Goal: Task Accomplishment & Management: Manage account settings

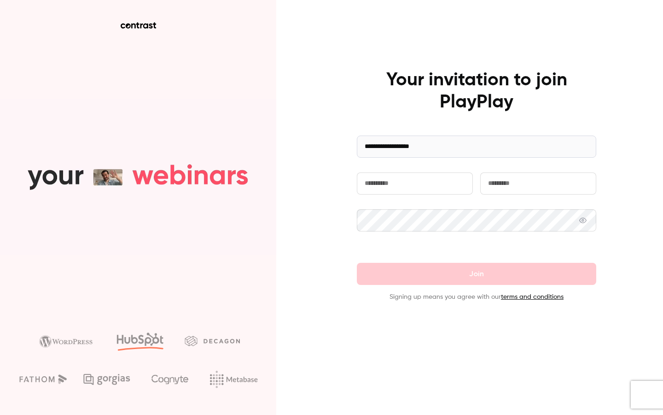
click at [388, 183] on input "text" at bounding box center [415, 183] width 116 height 22
type input "**********"
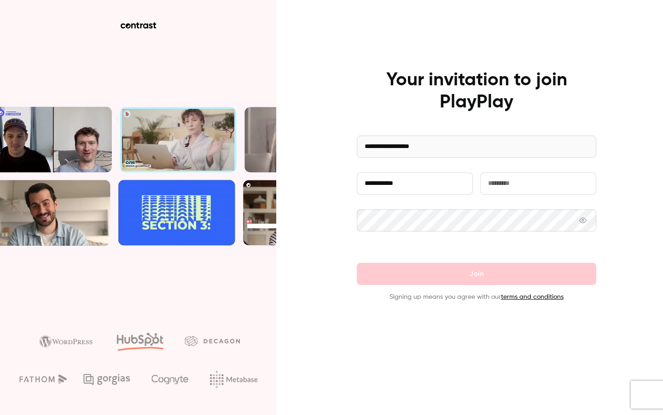
click at [502, 179] on input "text" at bounding box center [538, 183] width 116 height 22
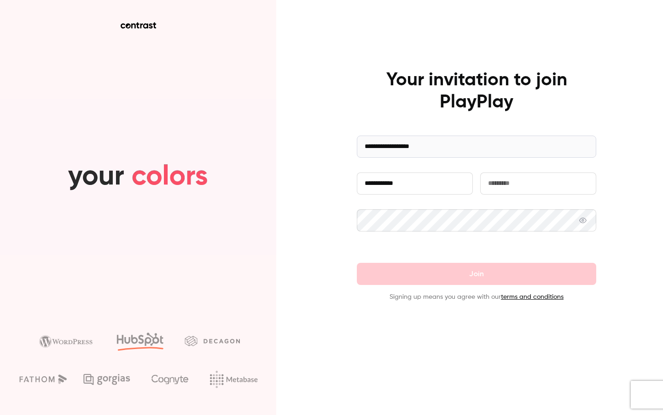
click at [428, 178] on input "**********" at bounding box center [415, 183] width 116 height 22
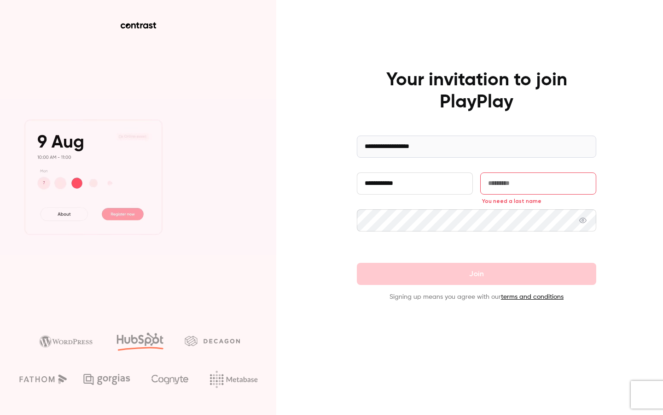
click at [428, 178] on input "**********" at bounding box center [415, 183] width 116 height 22
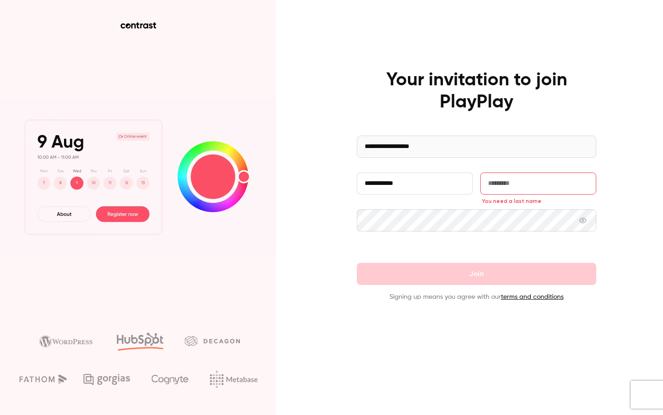
click at [428, 178] on input "**********" at bounding box center [415, 183] width 116 height 22
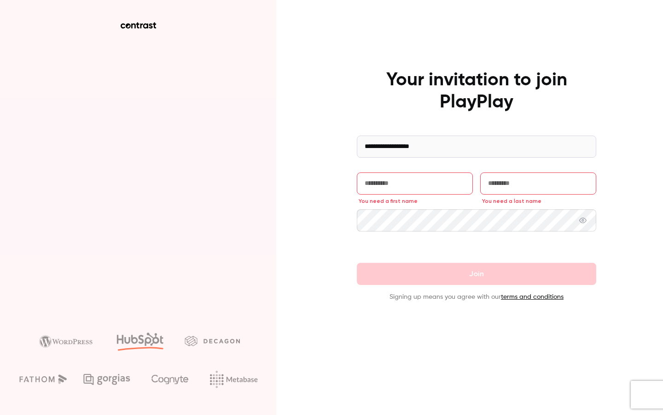
click at [427, 184] on input "text" at bounding box center [415, 183] width 116 height 22
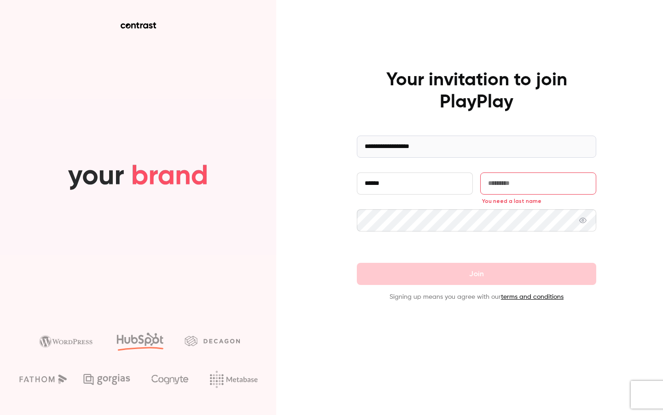
type input "******"
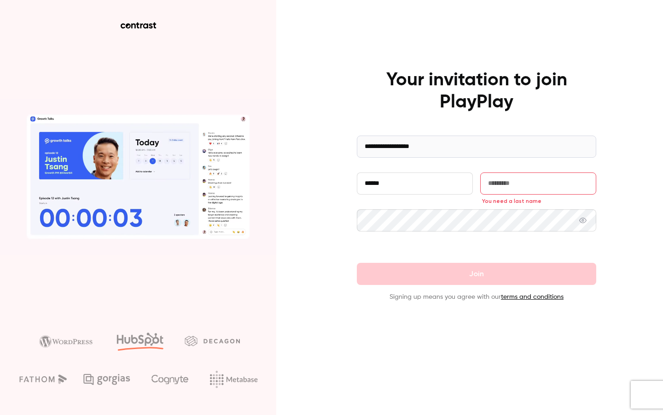
click at [532, 179] on input "text" at bounding box center [538, 183] width 116 height 22
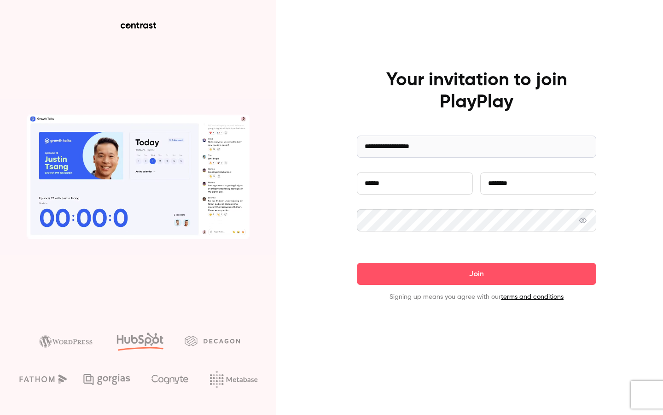
type input "********"
click at [357, 263] on button "Join" at bounding box center [477, 274] width 240 height 22
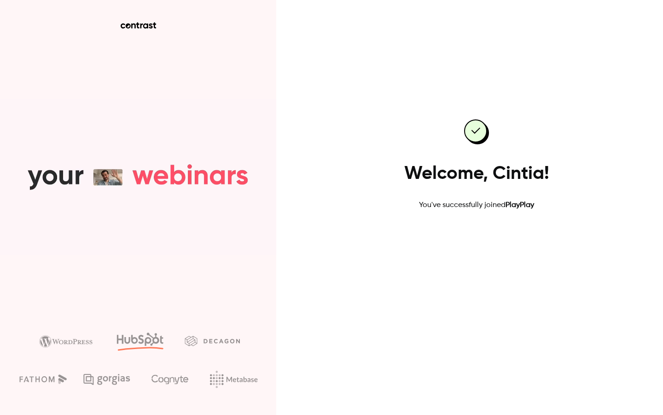
click at [474, 240] on link "Go to dashboard" at bounding box center [477, 240] width 78 height 22
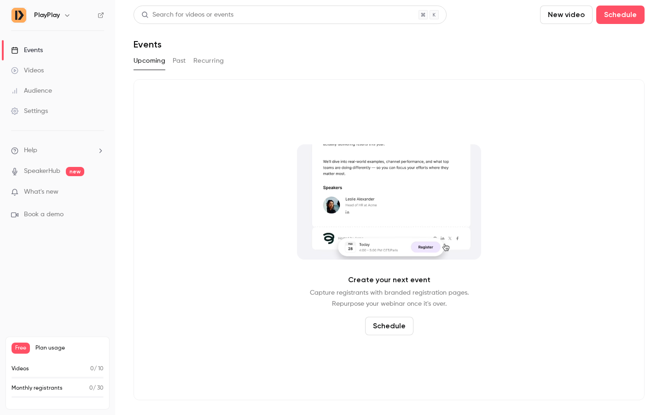
click at [46, 72] on link "Videos" at bounding box center [57, 70] width 115 height 20
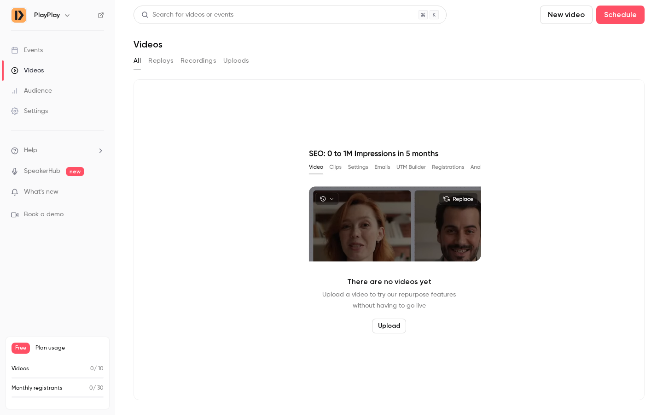
click at [56, 84] on link "Audience" at bounding box center [57, 91] width 115 height 20
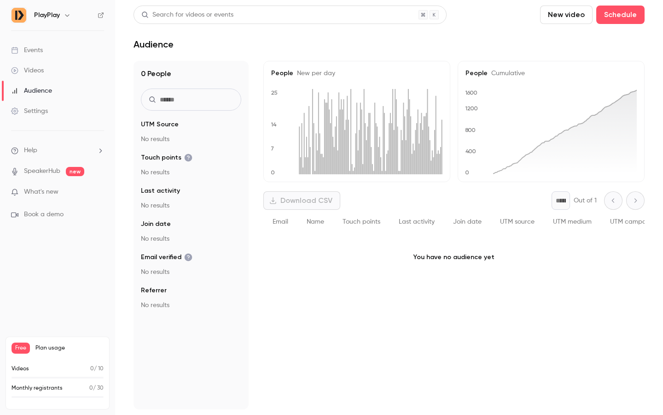
click at [34, 46] on div "Events" at bounding box center [27, 50] width 32 height 9
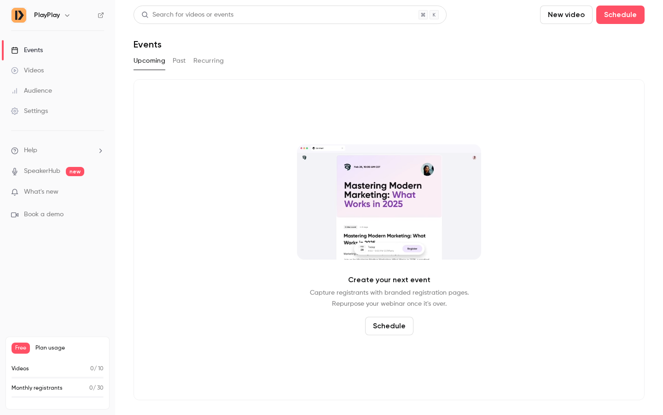
click at [35, 49] on div "Events" at bounding box center [27, 50] width 32 height 9
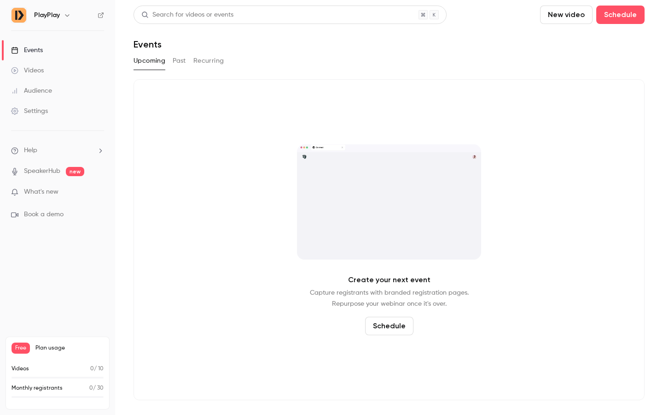
click at [29, 65] on link "Videos" at bounding box center [57, 70] width 115 height 20
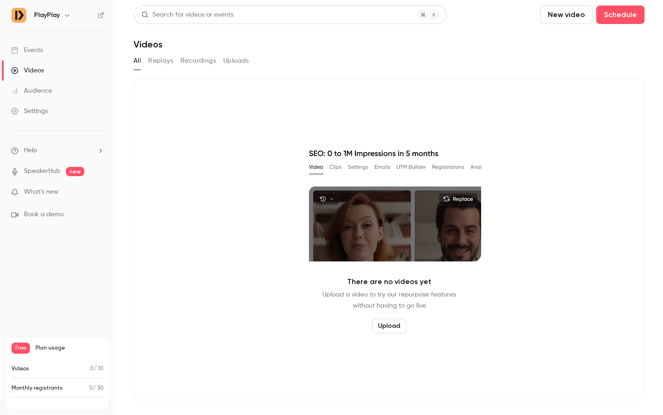
click at [45, 50] on link "Events" at bounding box center [57, 50] width 115 height 20
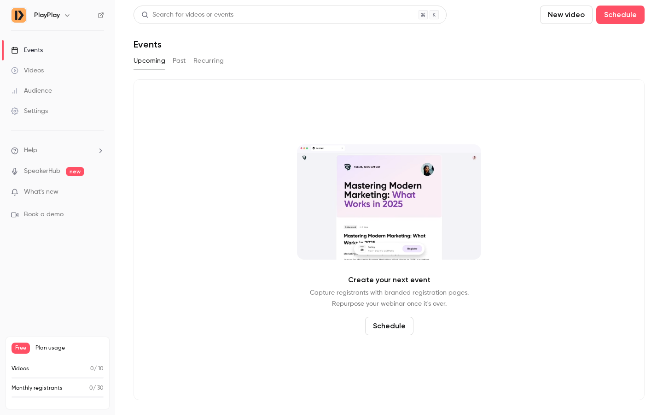
click at [189, 70] on div "Upcoming Past Recurring" at bounding box center [389, 62] width 511 height 18
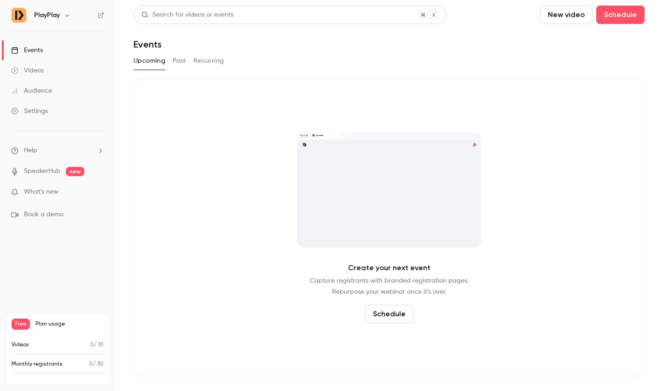
click at [29, 71] on div "Videos" at bounding box center [27, 70] width 33 height 9
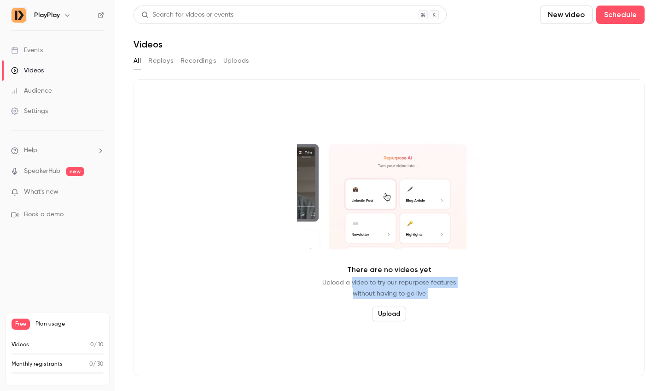
drag, startPoint x: 353, startPoint y: 281, endPoint x: 402, endPoint y: 303, distance: 53.4
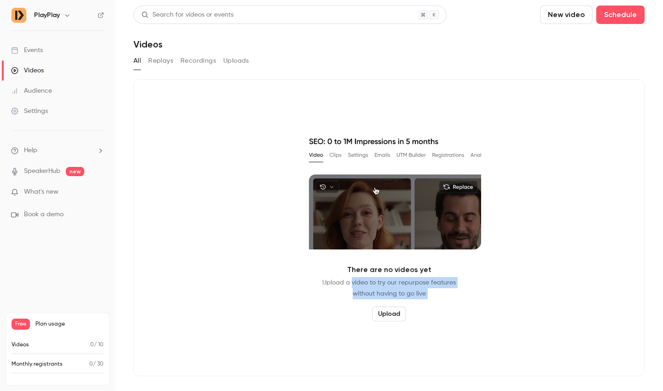
click at [402, 303] on div "There are no videos yet Upload a video to try our repurpose features without ha…" at bounding box center [389, 227] width 511 height 297
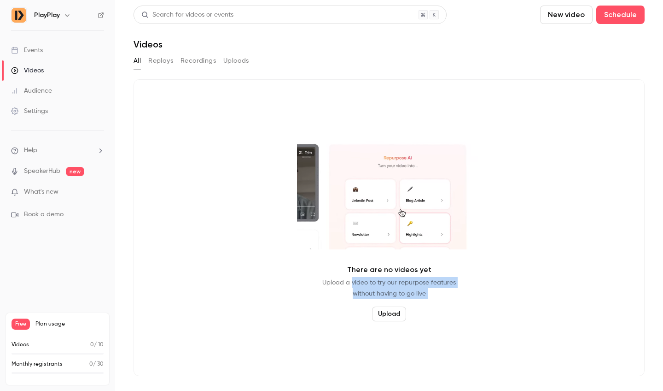
click at [396, 315] on button "Upload" at bounding box center [389, 313] width 34 height 15
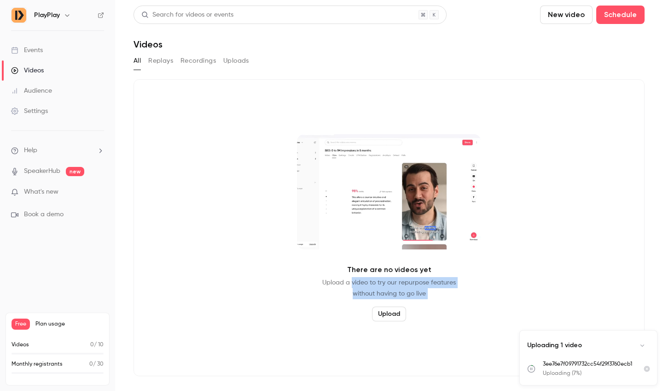
click at [419, 329] on div "There are no videos yet Upload a video to try our repurpose features without ha…" at bounding box center [389, 227] width 511 height 297
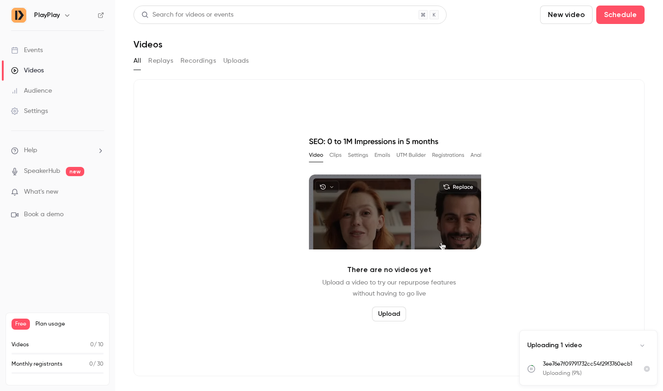
click at [384, 314] on button "Upload" at bounding box center [389, 313] width 34 height 15
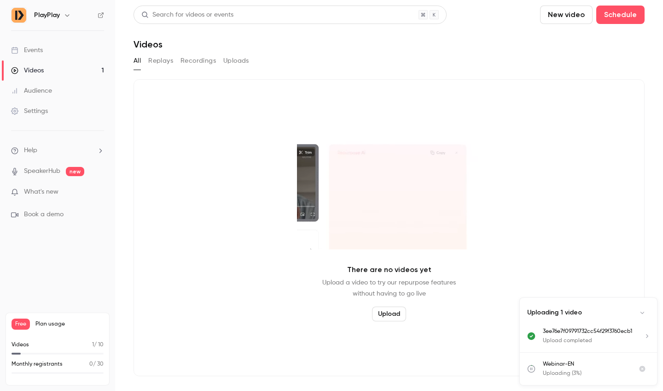
click at [247, 72] on section "Search for videos or events New video Schedule Videos All Replays Recordings Up…" at bounding box center [389, 196] width 511 height 380
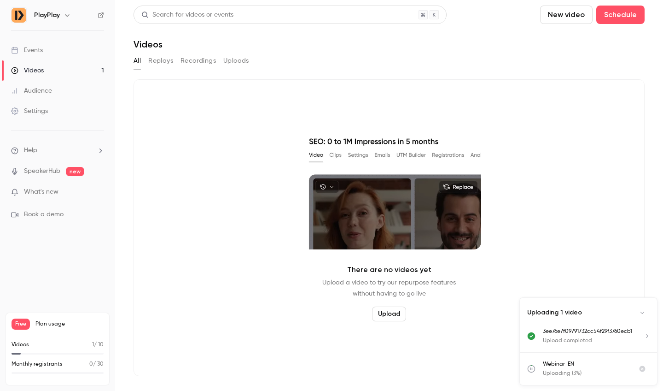
click at [228, 59] on main "Search for videos or events New video Schedule Videos All Replays Recordings Up…" at bounding box center [389, 195] width 548 height 391
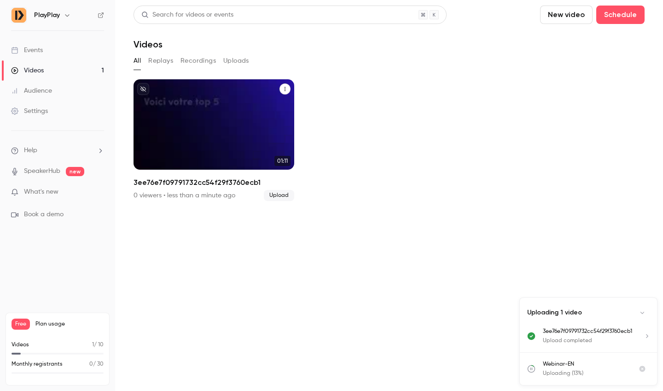
click at [249, 155] on p "3ee76e7f09791732cc54f29f3760ecb1" at bounding box center [214, 143] width 139 height 29
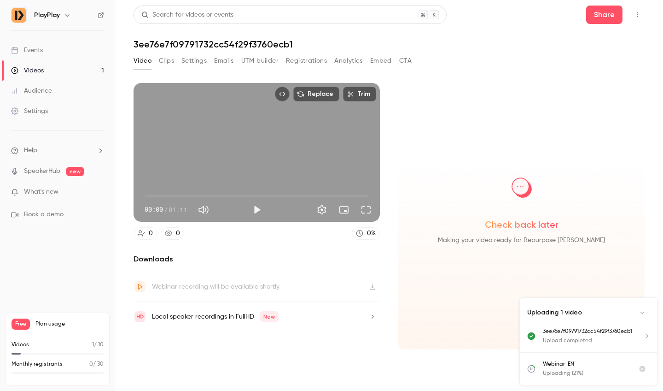
click at [170, 60] on button "Clips" at bounding box center [166, 60] width 15 height 15
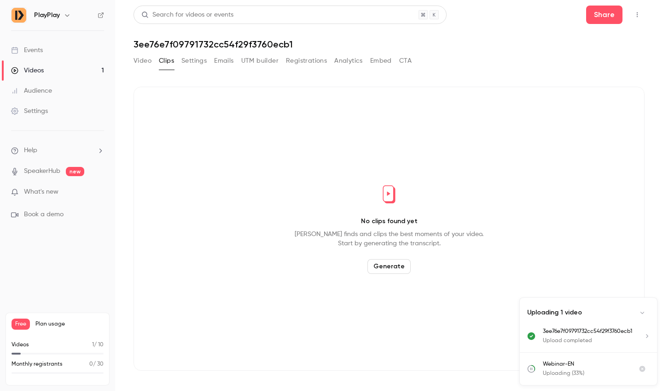
click at [136, 62] on button "Video" at bounding box center [143, 60] width 18 height 15
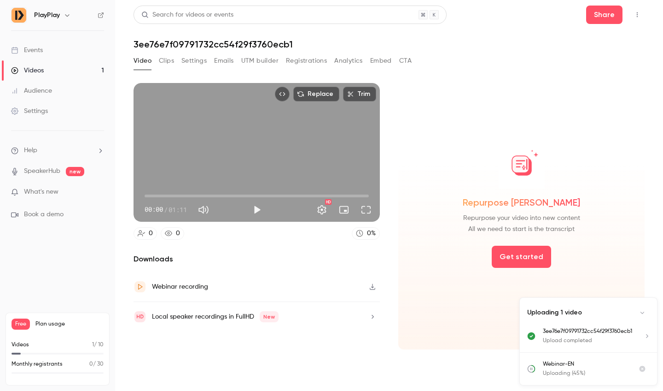
click at [31, 51] on div "Events" at bounding box center [27, 50] width 32 height 9
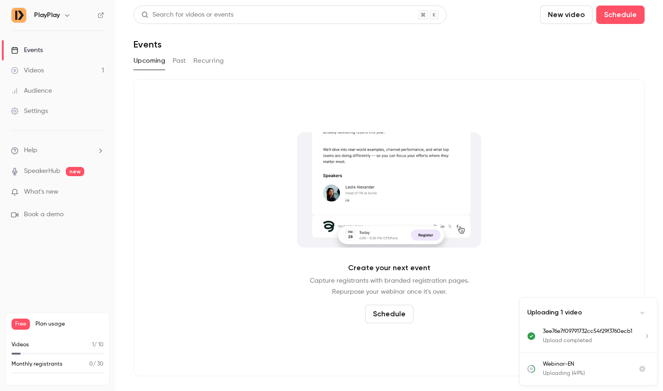
click at [390, 316] on button "Schedule" at bounding box center [389, 313] width 48 height 18
click at [393, 264] on div "One time event" at bounding box center [397, 263] width 70 height 9
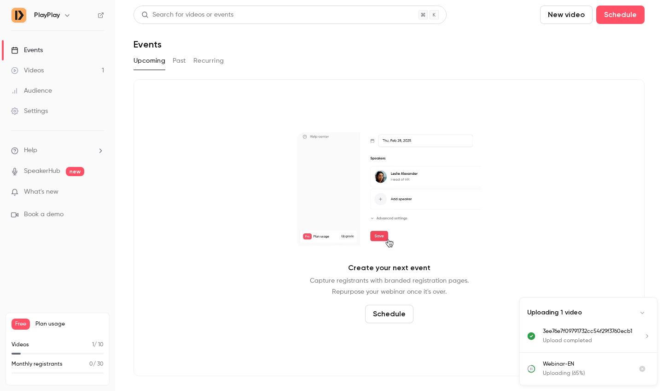
click at [390, 316] on button "Schedule" at bounding box center [389, 313] width 48 height 18
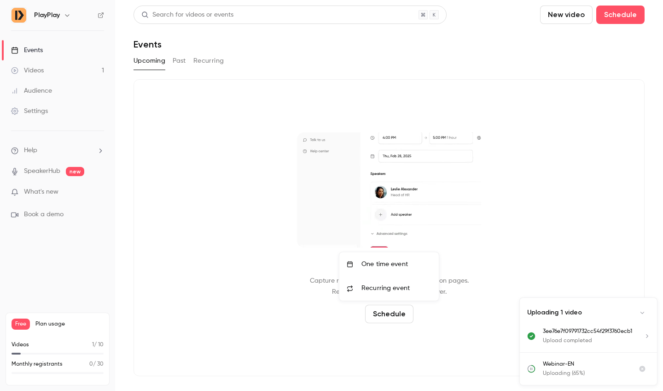
click at [377, 284] on span "Recurring event" at bounding box center [386, 288] width 48 height 10
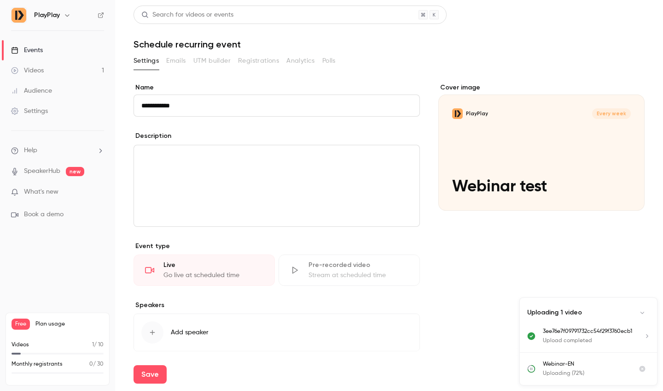
type input "**********"
click at [352, 183] on div "editor" at bounding box center [277, 185] width 286 height 81
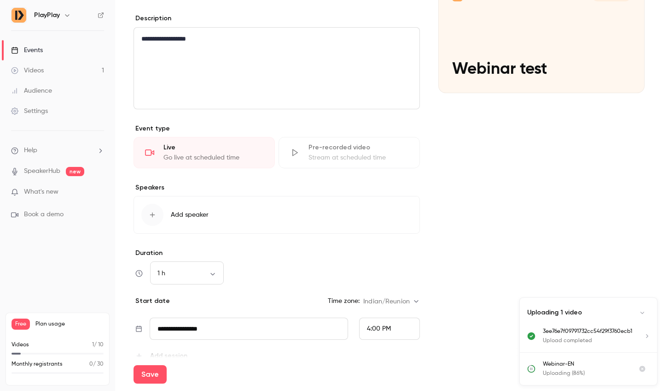
scroll to position [117, 0]
click at [173, 222] on button "Add speaker" at bounding box center [277, 215] width 286 height 38
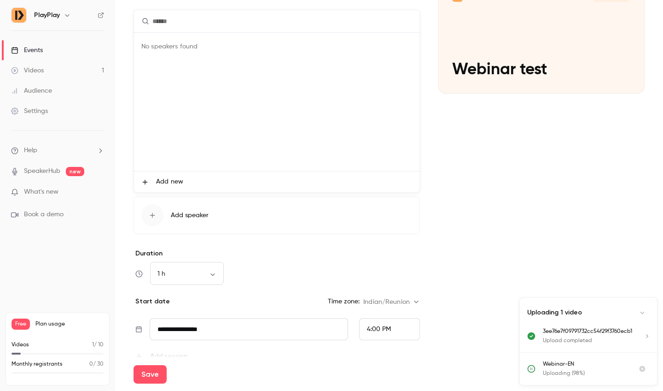
click at [284, 233] on div at bounding box center [331, 195] width 663 height 391
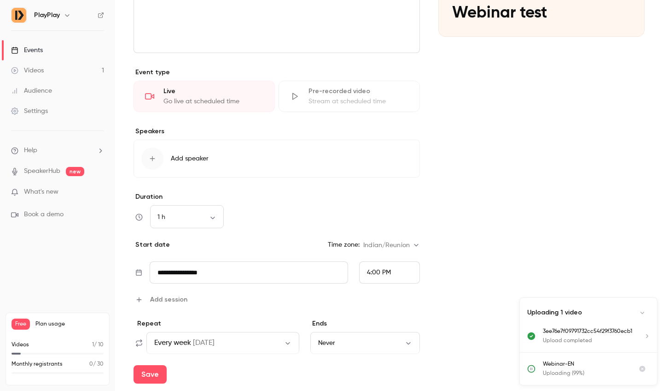
scroll to position [187, 0]
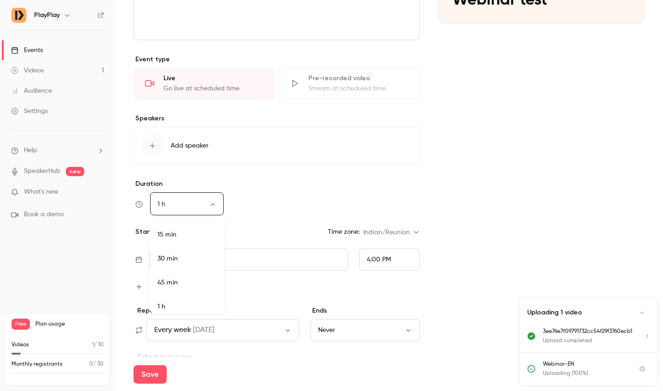
click at [184, 200] on body "**********" at bounding box center [331, 195] width 663 height 391
click at [392, 147] on div at bounding box center [331, 195] width 663 height 391
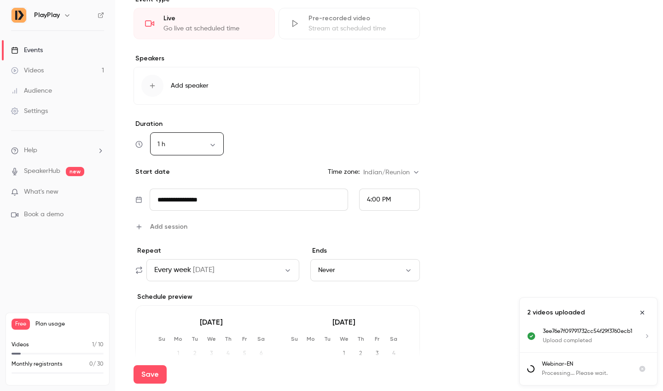
scroll to position [257, 0]
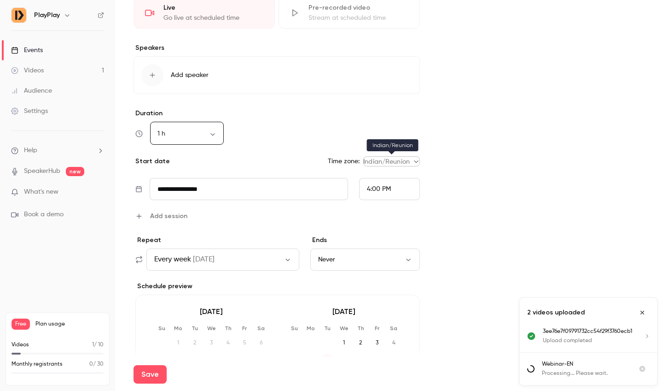
click at [401, 161] on body "**********" at bounding box center [331, 195] width 663 height 391
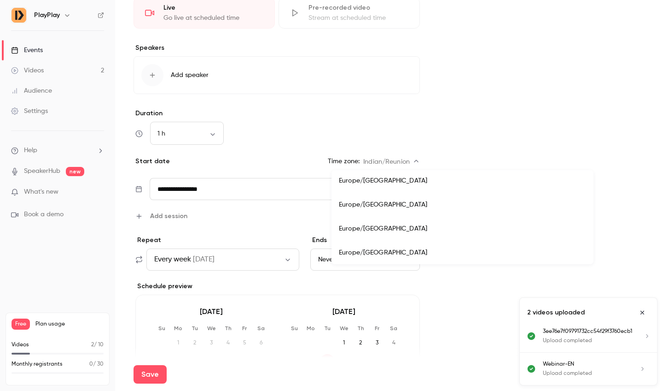
scroll to position [7573, 0]
click at [369, 231] on li "Europe/[GEOGRAPHIC_DATA]" at bounding box center [463, 229] width 262 height 24
type input "**********"
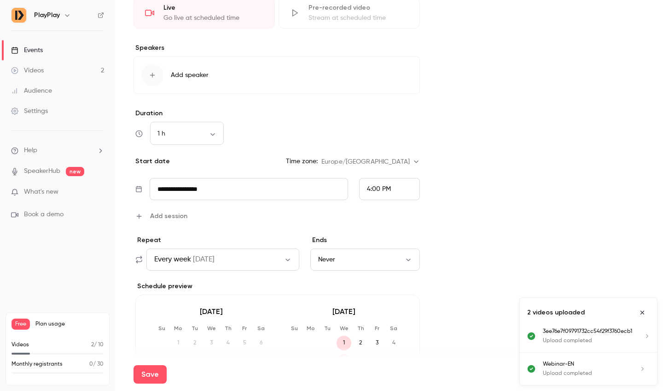
click at [229, 263] on button "Every week [DATE]" at bounding box center [222, 259] width 153 height 22
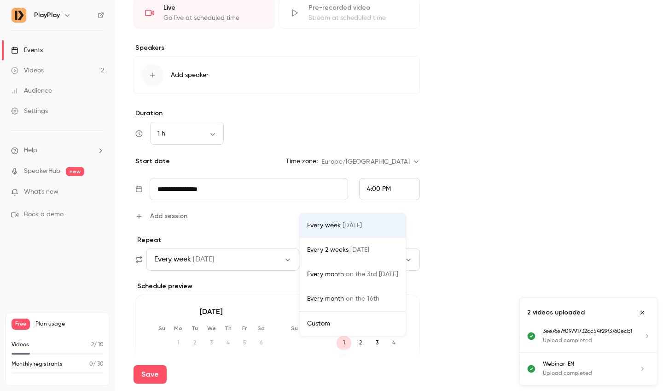
click at [520, 172] on div at bounding box center [331, 195] width 663 height 391
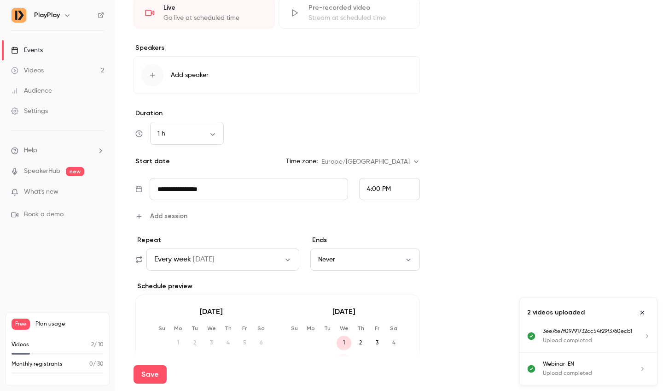
click at [366, 256] on button "Never" at bounding box center [365, 259] width 110 height 22
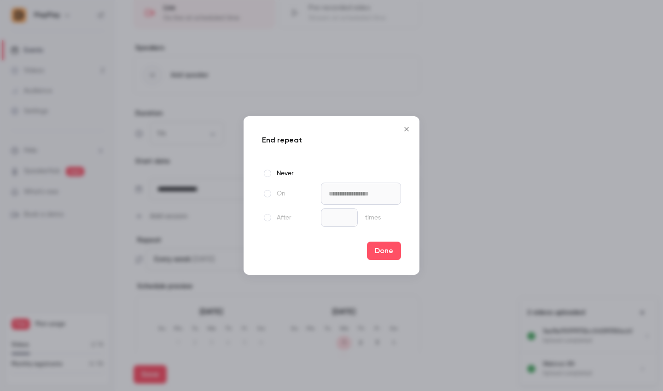
click at [412, 129] on icon "Close" at bounding box center [406, 128] width 11 height 7
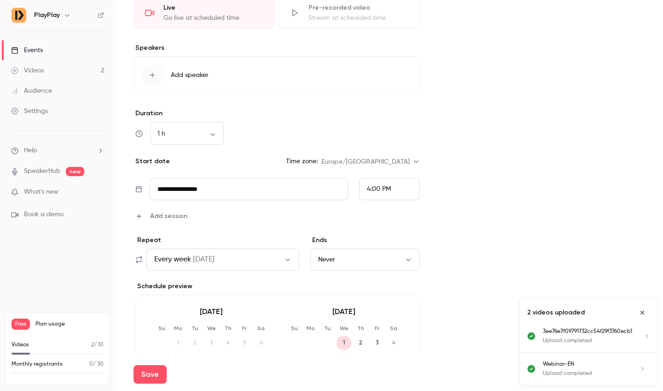
click at [370, 262] on button "Never" at bounding box center [365, 259] width 110 height 22
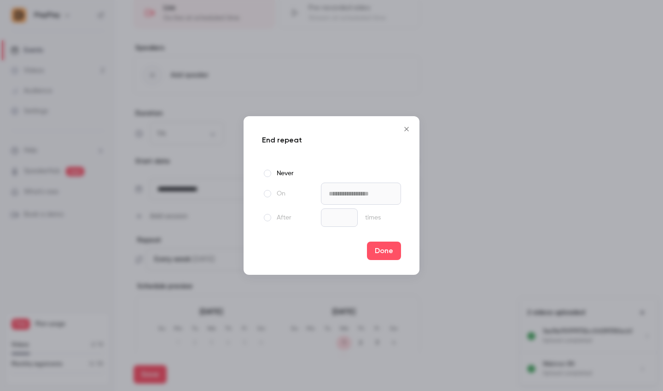
click at [273, 190] on label "On" at bounding box center [289, 193] width 55 height 11
click at [286, 215] on label "After" at bounding box center [289, 217] width 55 height 11
click at [275, 190] on label "On" at bounding box center [289, 193] width 55 height 11
click at [409, 133] on button "Close" at bounding box center [406, 129] width 18 height 18
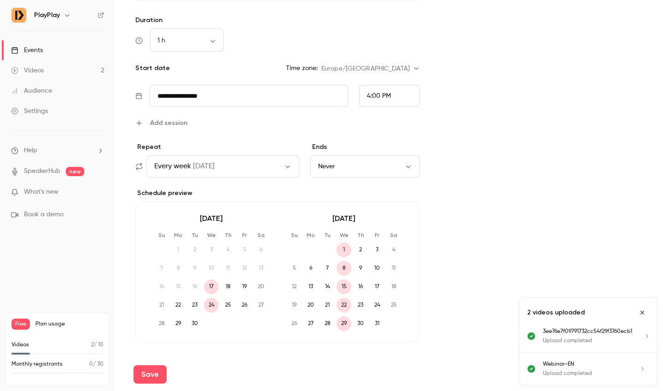
scroll to position [375, 0]
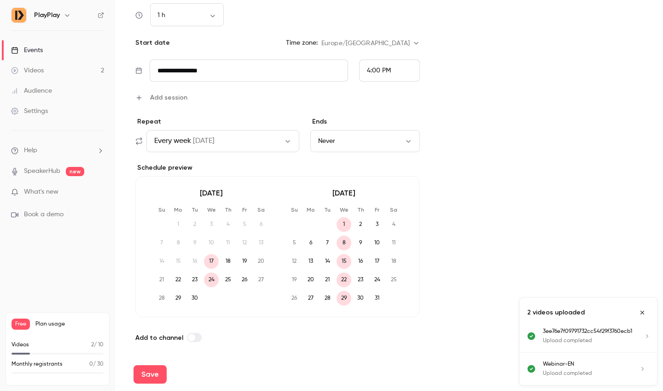
click at [188, 334] on span at bounding box center [191, 336] width 7 height 7
click at [141, 374] on button "Save" at bounding box center [150, 374] width 33 height 18
type input "**********"
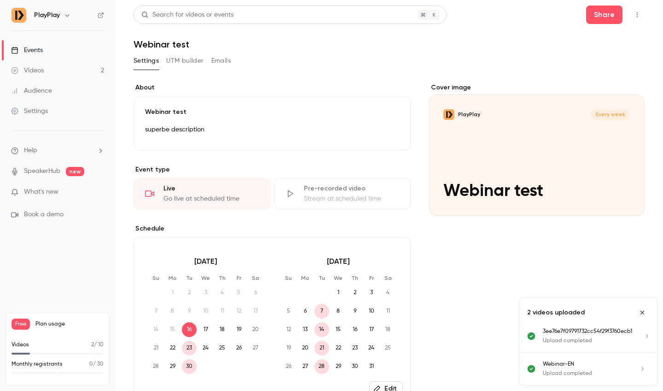
click at [215, 61] on button "Emails" at bounding box center [220, 60] width 19 height 15
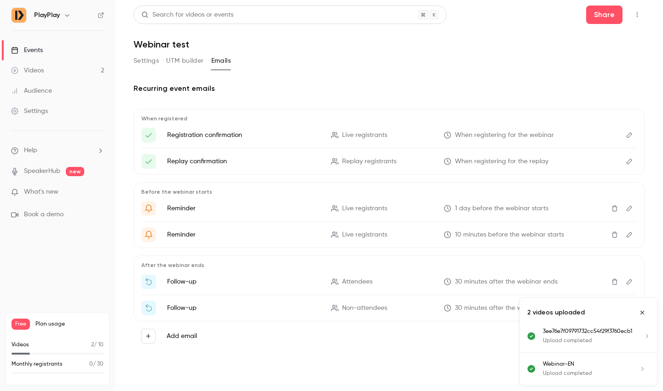
click at [633, 137] on icon "Edit" at bounding box center [629, 135] width 7 height 6
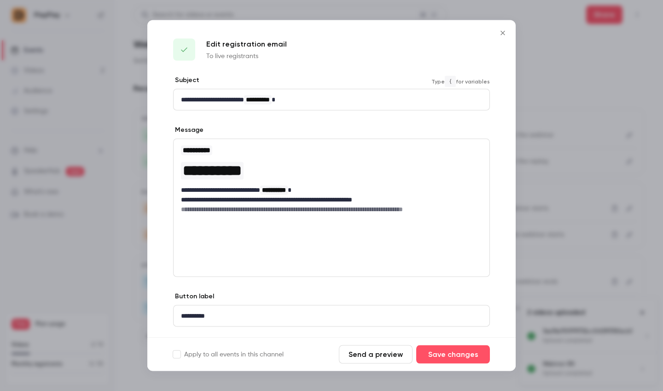
click at [311, 101] on p "**********" at bounding box center [331, 100] width 301 height 10
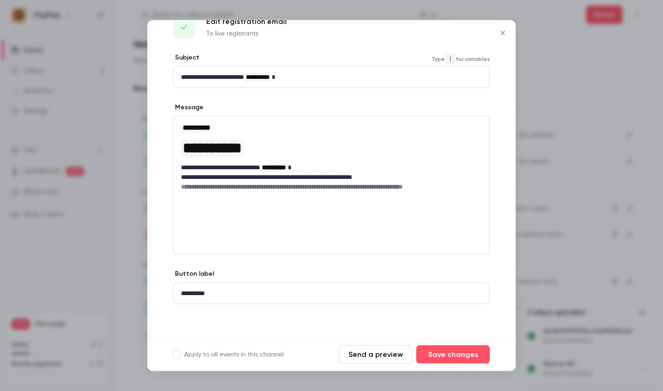
click at [500, 35] on icon "Close" at bounding box center [502, 32] width 11 height 7
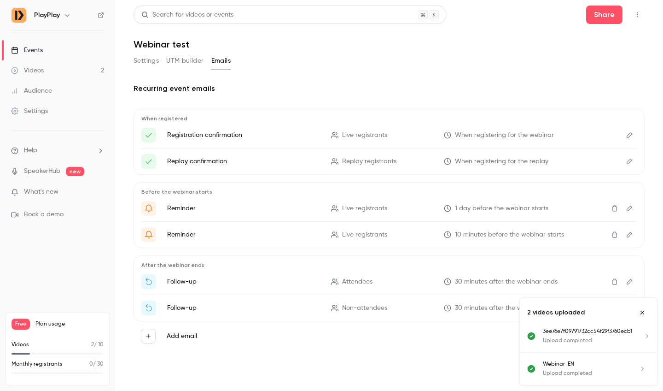
click at [145, 57] on button "Settings" at bounding box center [146, 60] width 25 height 15
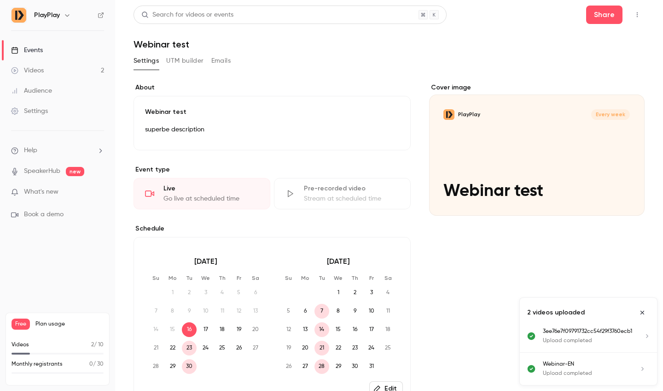
click at [33, 118] on link "Settings" at bounding box center [57, 111] width 115 height 20
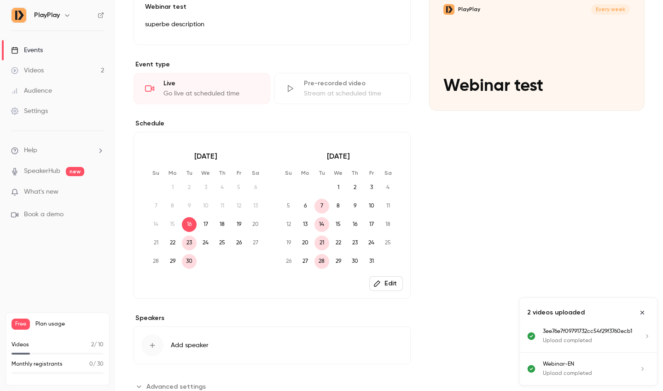
scroll to position [135, 0]
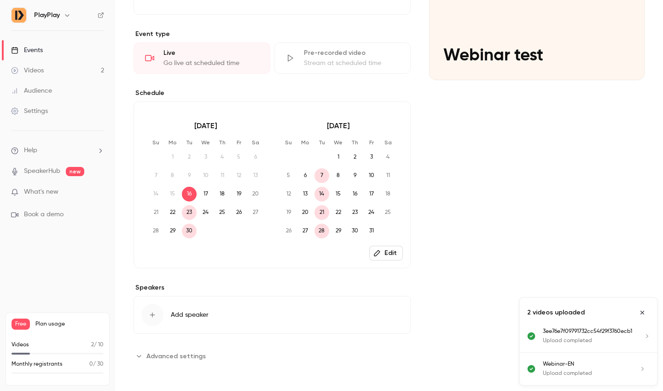
click at [191, 350] on button "Advanced settings" at bounding box center [173, 355] width 78 height 15
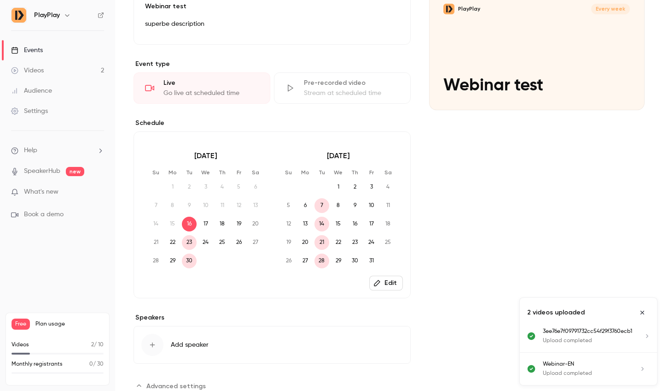
scroll to position [0, 0]
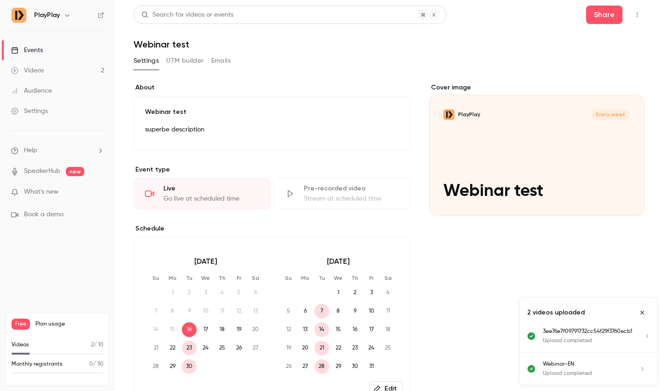
click at [186, 60] on button "UTM builder" at bounding box center [184, 60] width 37 height 15
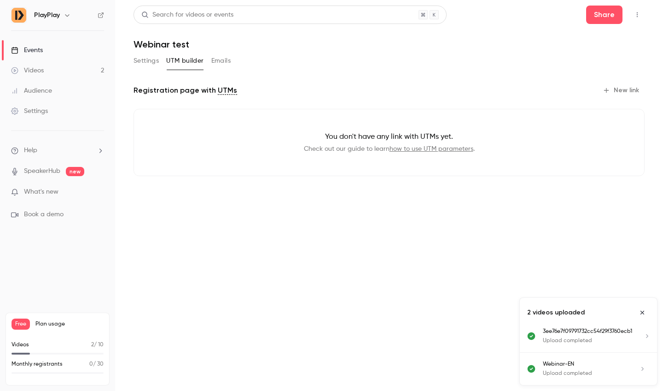
click at [211, 60] on button "Emails" at bounding box center [220, 60] width 19 height 15
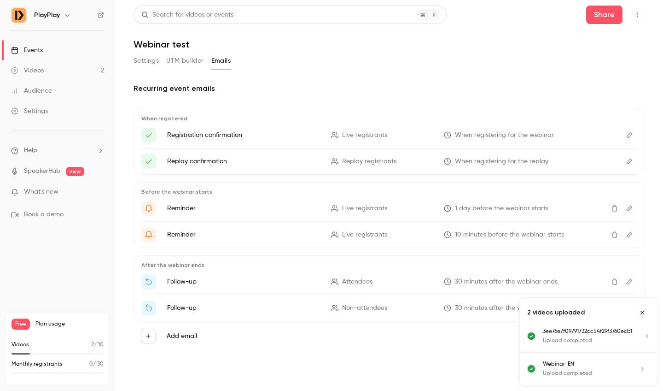
click at [149, 68] on div "Settings UTM builder Emails" at bounding box center [182, 62] width 97 height 18
click at [144, 57] on button "Settings" at bounding box center [146, 60] width 25 height 15
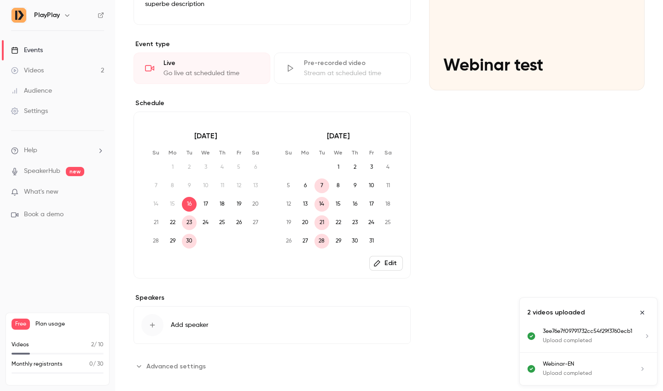
scroll to position [135, 0]
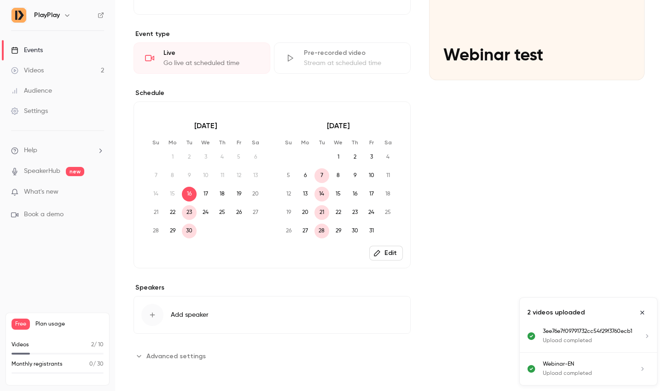
click at [29, 88] on div "Audience" at bounding box center [31, 90] width 41 height 9
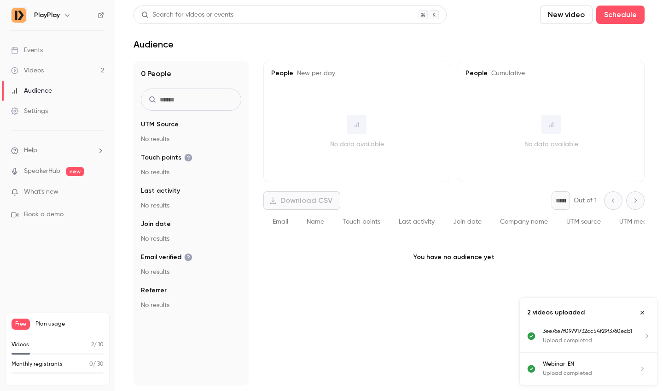
click at [64, 111] on link "Settings" at bounding box center [57, 111] width 115 height 20
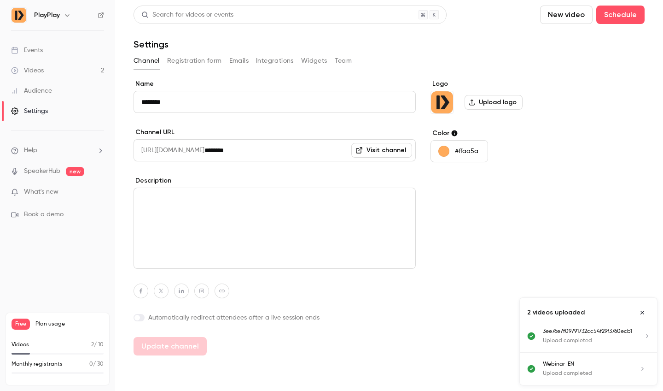
click at [173, 60] on button "Registration form" at bounding box center [194, 60] width 55 height 15
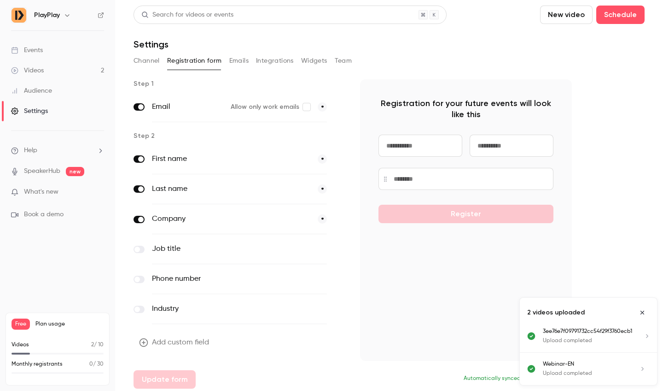
scroll to position [3, 0]
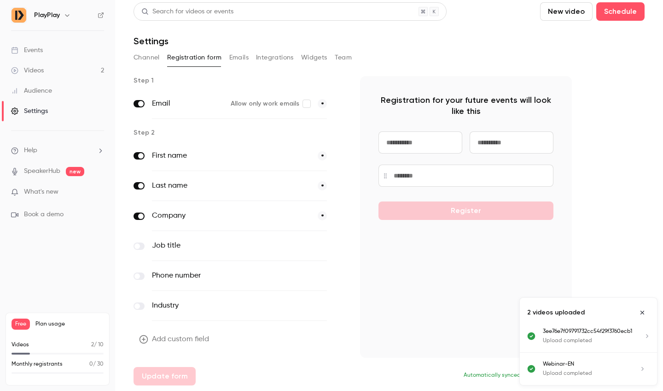
click at [237, 51] on button "Emails" at bounding box center [238, 57] width 19 height 15
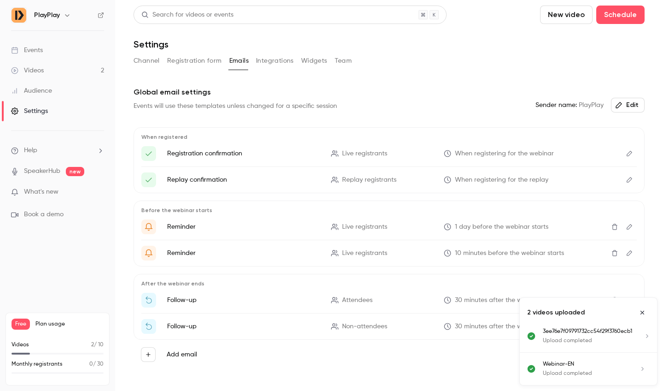
click at [270, 60] on button "Integrations" at bounding box center [275, 60] width 38 height 15
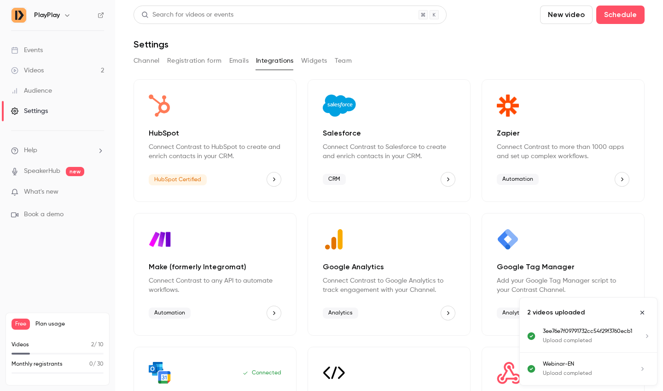
click at [41, 60] on link "Events" at bounding box center [57, 50] width 115 height 20
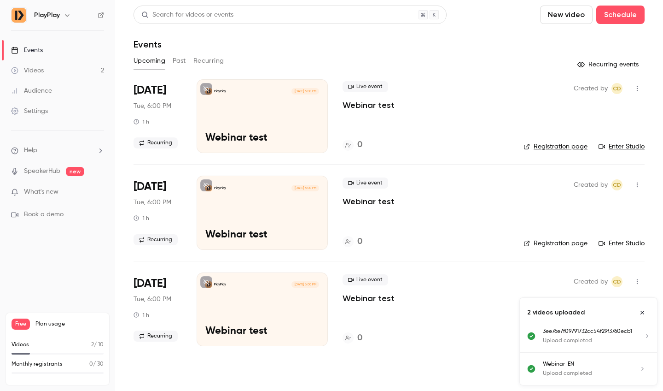
click at [639, 84] on button "button" at bounding box center [637, 88] width 15 height 15
click at [448, 64] on div at bounding box center [331, 195] width 663 height 391
click at [374, 104] on p "Webinar test" at bounding box center [369, 104] width 52 height 11
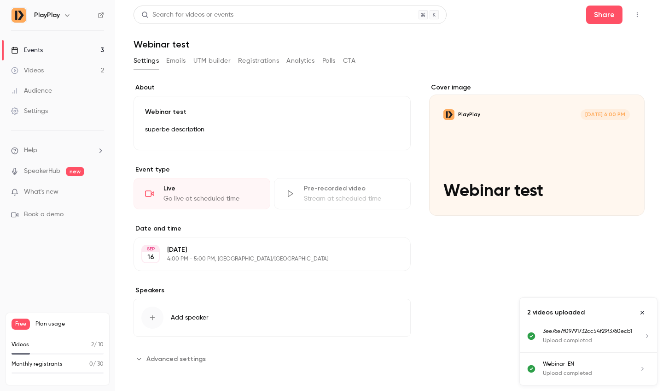
scroll to position [3, 0]
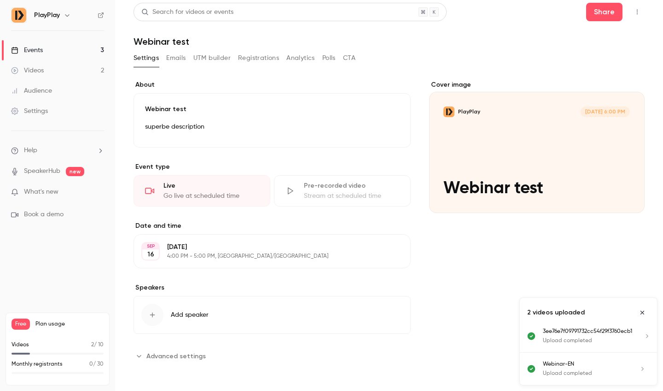
click at [171, 353] on span "Advanced settings" at bounding box center [175, 356] width 59 height 10
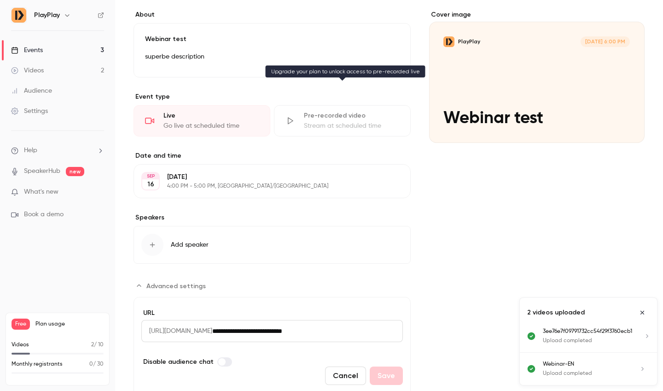
scroll to position [106, 0]
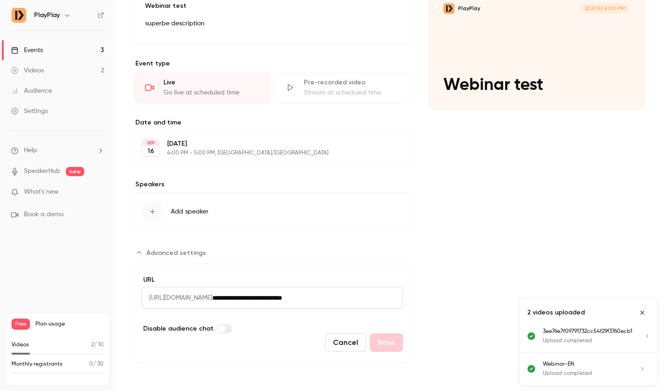
click at [347, 335] on button "Cancel" at bounding box center [345, 342] width 41 height 18
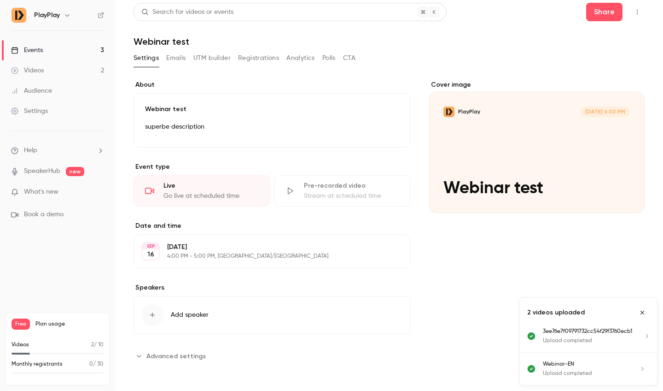
scroll to position [0, 0]
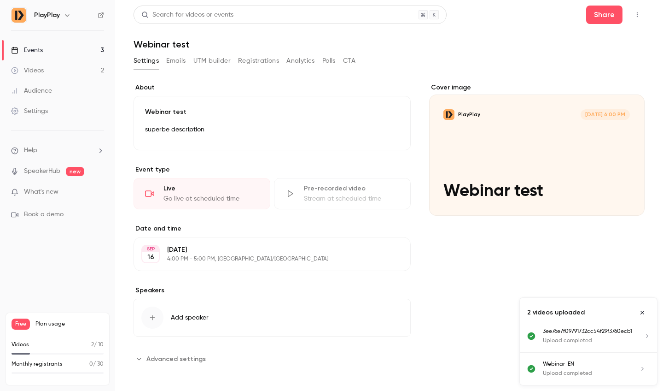
click at [172, 58] on button "Emails" at bounding box center [175, 60] width 19 height 15
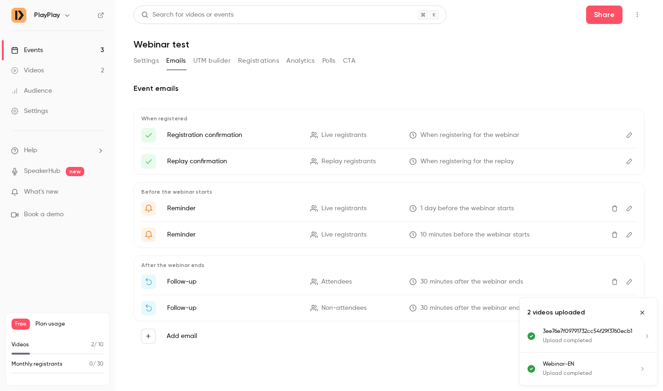
click at [624, 139] on button "Edit" at bounding box center [629, 135] width 15 height 15
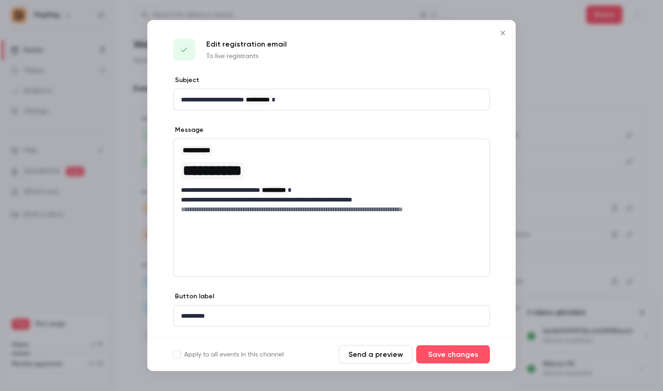
scroll to position [23, 0]
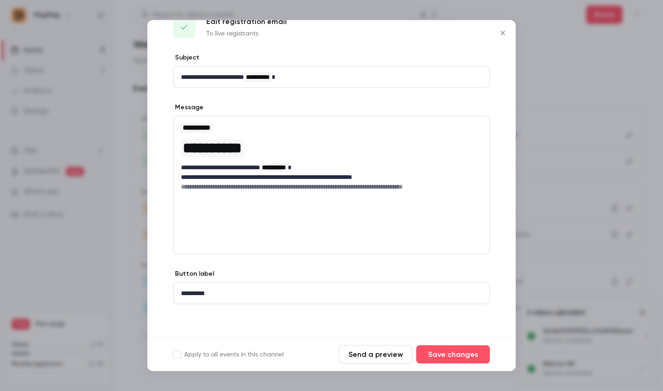
click at [505, 31] on icon "Close" at bounding box center [502, 32] width 11 height 7
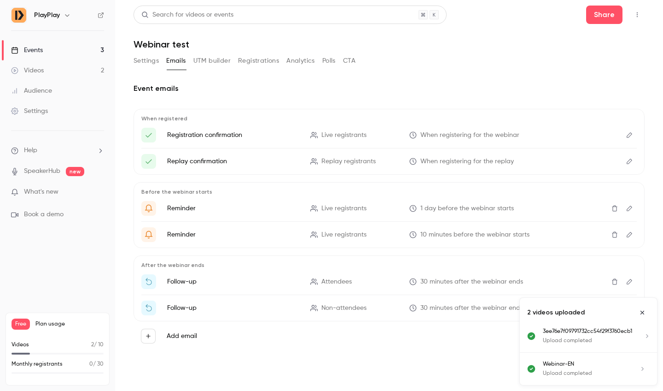
click at [158, 64] on button "Settings" at bounding box center [146, 60] width 25 height 15
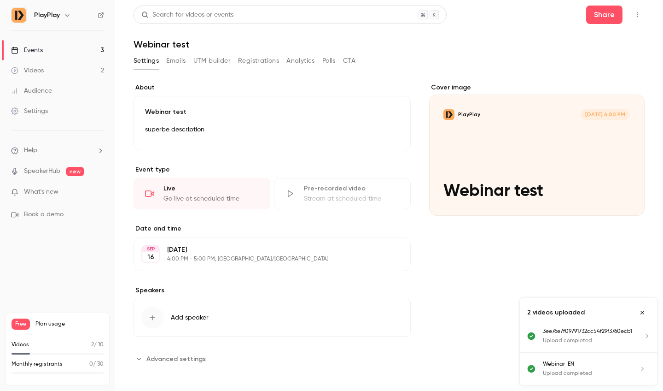
click at [25, 114] on div "Settings" at bounding box center [29, 110] width 37 height 9
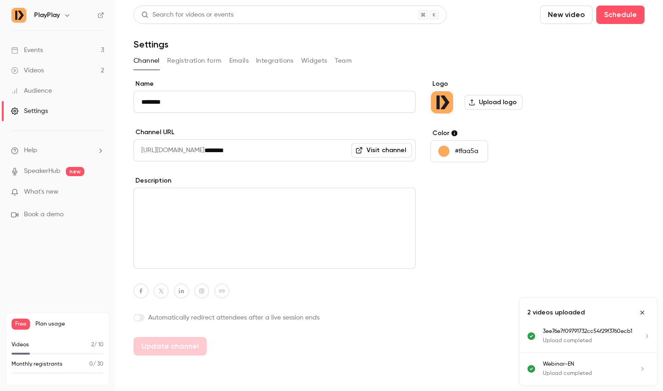
click at [235, 64] on button "Emails" at bounding box center [238, 60] width 19 height 15
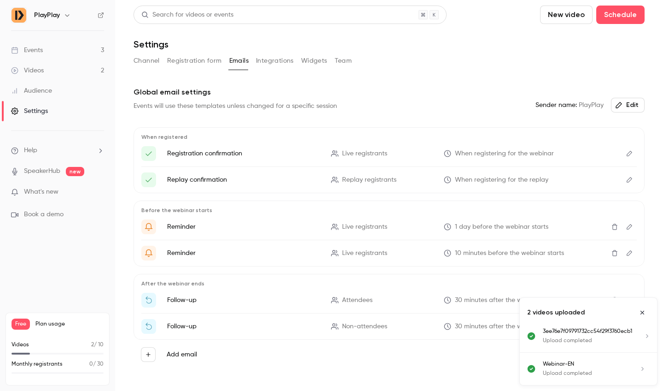
click at [329, 66] on div "Channel Registration form Emails Integrations Widgets Team" at bounding box center [389, 60] width 511 height 15
click at [319, 63] on button "Widgets" at bounding box center [314, 60] width 26 height 15
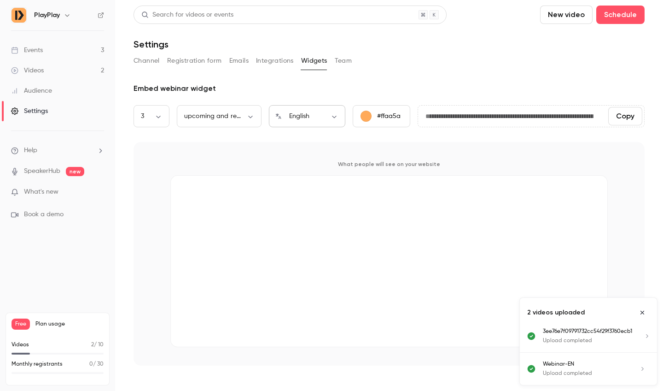
click at [317, 122] on div "English ** ​" at bounding box center [307, 116] width 76 height 22
click at [334, 115] on body "**********" at bounding box center [331, 195] width 663 height 391
click at [292, 173] on li "Français" at bounding box center [307, 170] width 76 height 24
type input "**"
type input "**********"
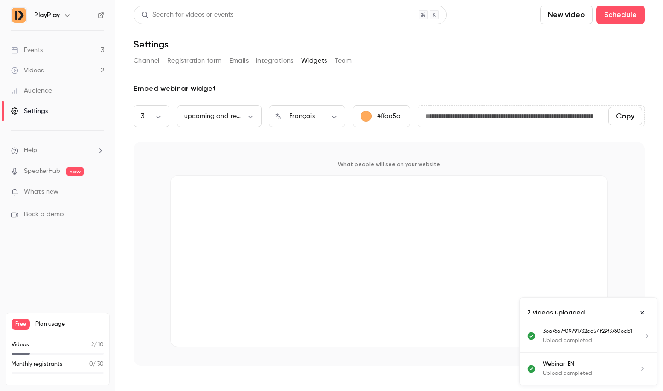
click at [619, 117] on button "Copy" at bounding box center [625, 116] width 34 height 18
drag, startPoint x: 462, startPoint y: 116, endPoint x: 520, endPoint y: 114, distance: 57.6
click at [520, 114] on input "**********" at bounding box center [509, 116] width 183 height 18
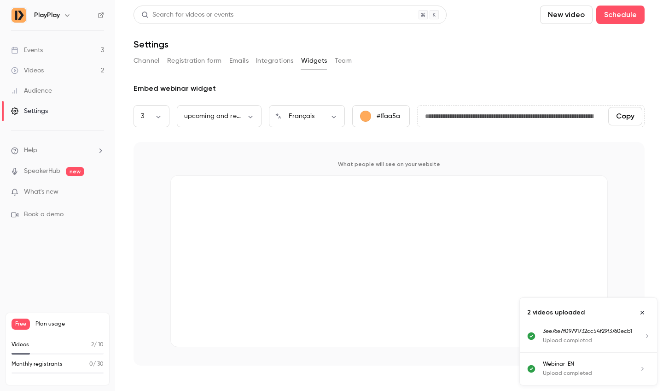
click at [367, 145] on div "What people will see on your website" at bounding box center [389, 253] width 511 height 223
click at [251, 62] on div "Channel Registration form Emails Integrations Widgets Team" at bounding box center [389, 60] width 511 height 15
click at [155, 62] on button "Channel" at bounding box center [147, 60] width 26 height 15
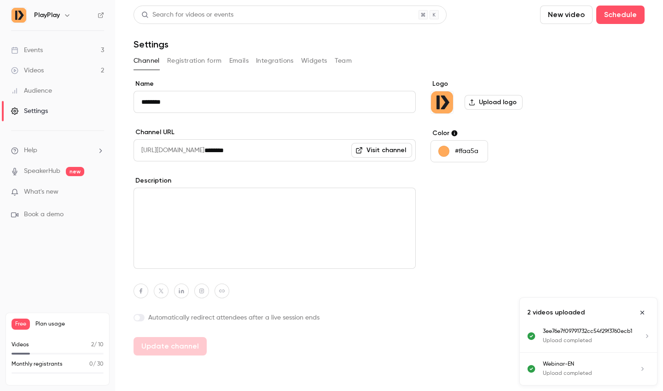
click at [196, 60] on button "Registration form" at bounding box center [194, 60] width 55 height 15
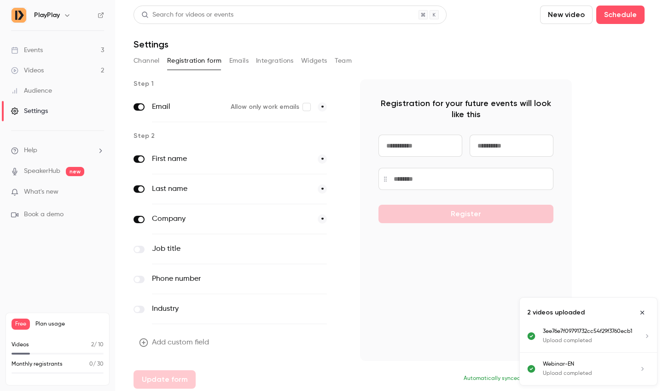
scroll to position [3, 0]
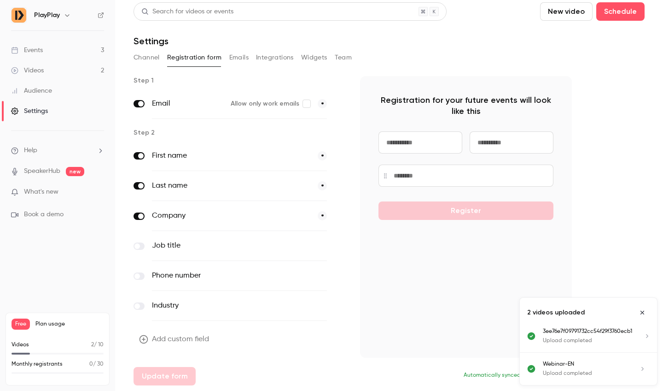
click at [144, 64] on button "Channel" at bounding box center [147, 57] width 26 height 15
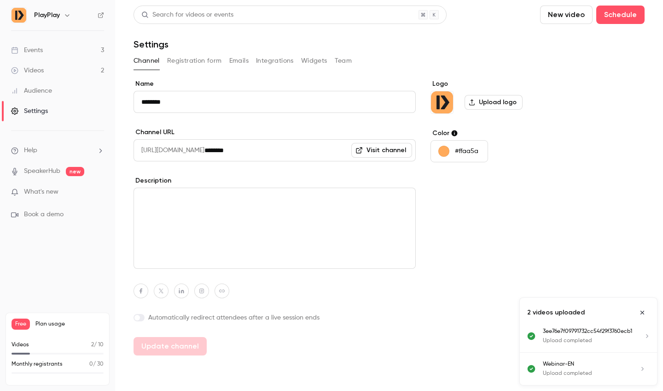
click at [376, 149] on link "Visit channel" at bounding box center [381, 150] width 61 height 15
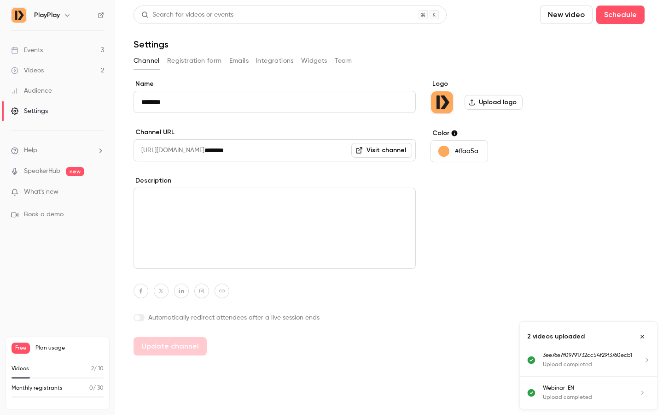
click at [55, 46] on link "Events 3" at bounding box center [57, 50] width 115 height 20
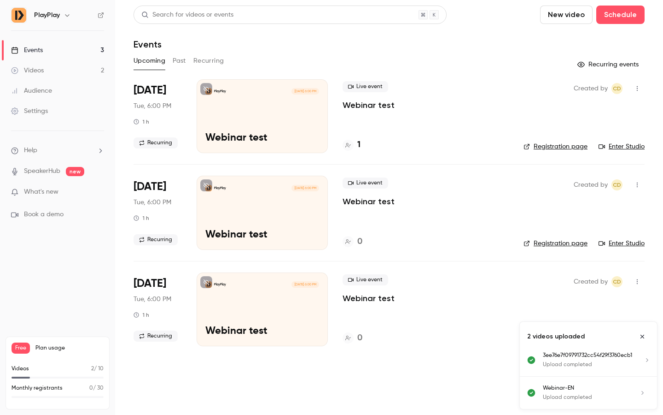
click at [368, 105] on p "Webinar test" at bounding box center [369, 104] width 52 height 11
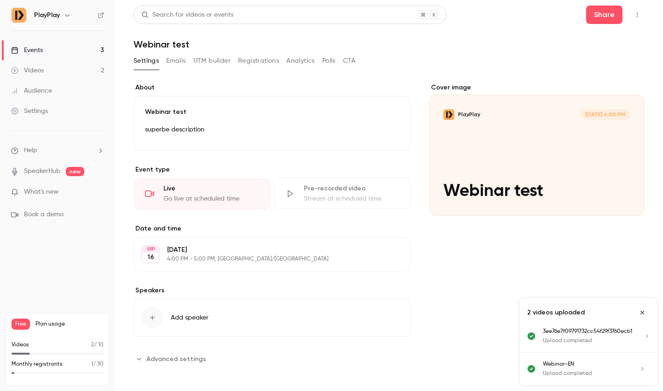
click at [524, 111] on div "Cover image" at bounding box center [537, 149] width 216 height 133
click at [0, 0] on input "PlayPlay [DATE] 6:00 PM Webinar test" at bounding box center [0, 0] width 0 height 0
click at [524, 111] on div "Cover image" at bounding box center [537, 149] width 216 height 133
click at [0, 0] on input "PlayPlay [DATE] 6:00 PM Webinar test" at bounding box center [0, 0] width 0 height 0
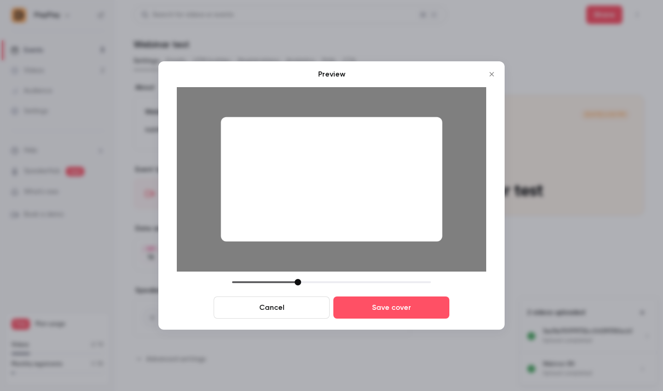
drag, startPoint x: 361, startPoint y: 183, endPoint x: 345, endPoint y: 264, distance: 82.2
click at [345, 264] on div at bounding box center [332, 179] width 310 height 184
click at [391, 300] on button "Save cover" at bounding box center [391, 307] width 116 height 22
drag, startPoint x: 287, startPoint y: 279, endPoint x: 265, endPoint y: 282, distance: 22.7
click at [265, 282] on div at bounding box center [331, 282] width 199 height 6
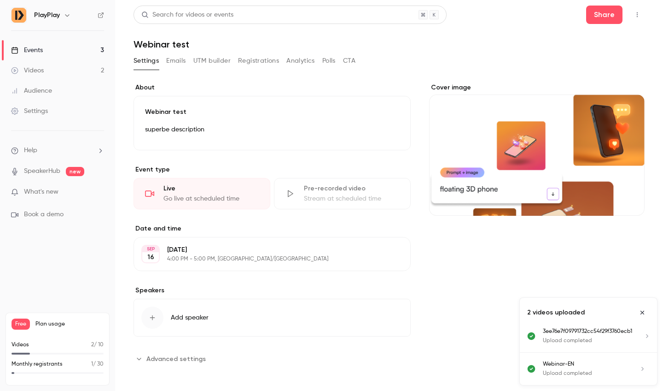
drag, startPoint x: 342, startPoint y: 184, endPoint x: 402, endPoint y: 164, distance: 63.6
click at [343, 181] on div "Pre-recorded video Stream at scheduled time" at bounding box center [342, 193] width 137 height 31
click at [609, 17] on button "Share" at bounding box center [604, 15] width 36 height 18
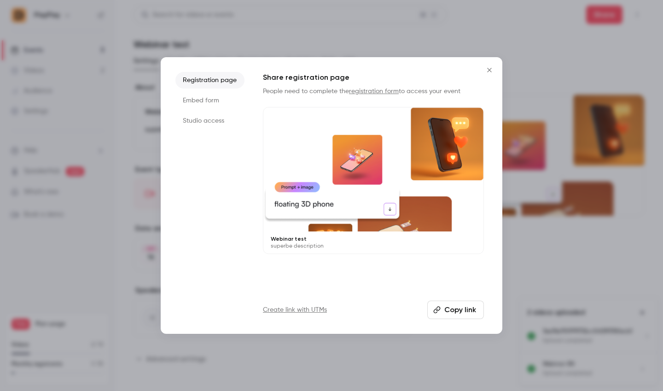
click at [459, 310] on button "Copy link" at bounding box center [455, 309] width 57 height 18
click at [215, 124] on li "Studio access" at bounding box center [209, 120] width 69 height 17
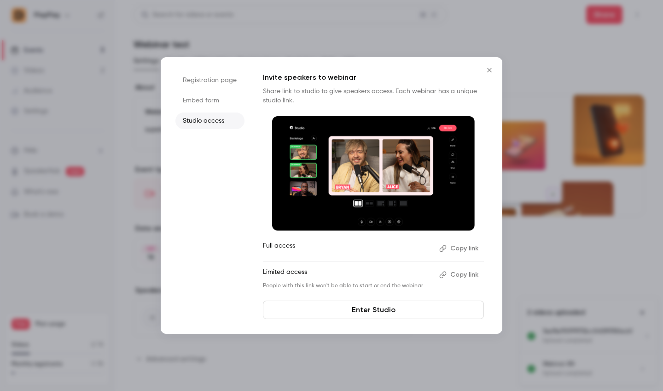
click at [394, 309] on link "Enter Studio" at bounding box center [373, 309] width 221 height 18
click at [490, 70] on icon "Close" at bounding box center [489, 70] width 4 height 4
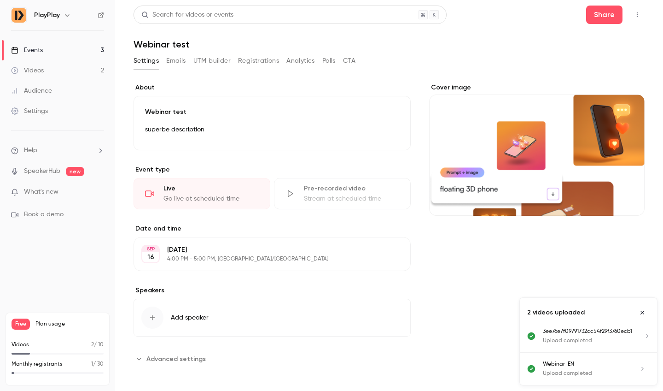
click at [86, 52] on link "Events 3" at bounding box center [57, 50] width 115 height 20
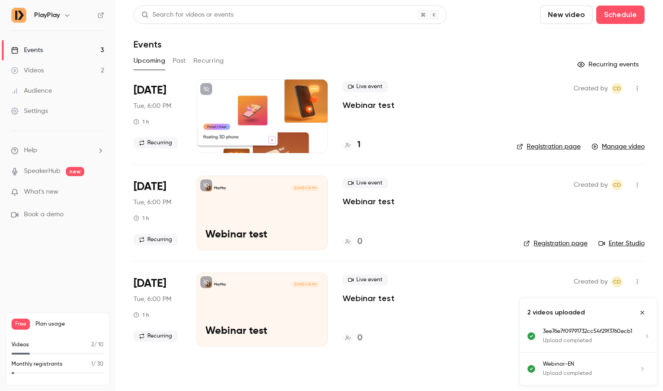
click at [321, 95] on div at bounding box center [262, 116] width 131 height 74
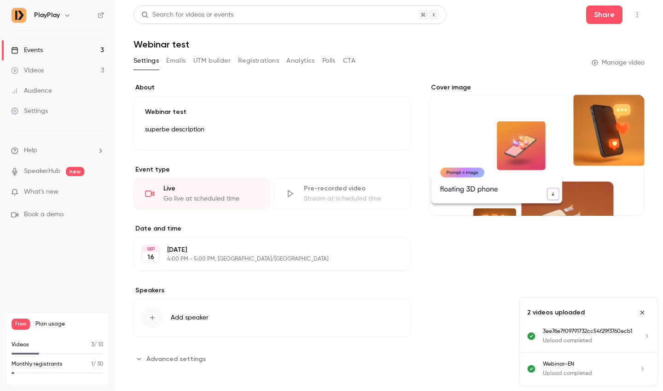
click at [295, 62] on button "Analytics" at bounding box center [300, 60] width 29 height 15
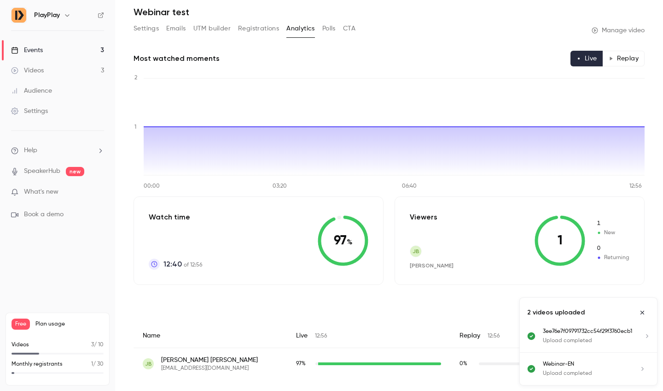
scroll to position [34, 0]
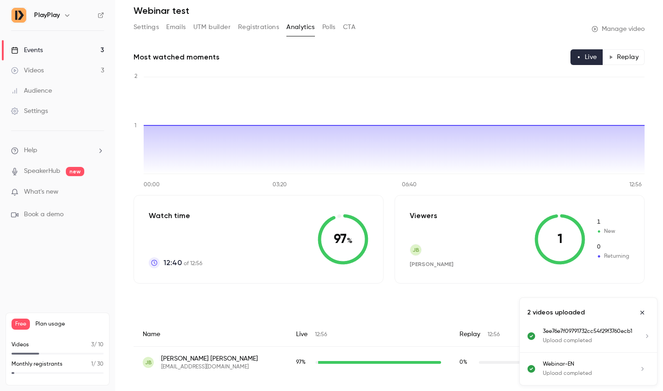
click at [643, 312] on icon "Close uploads list" at bounding box center [643, 312] width 4 height 4
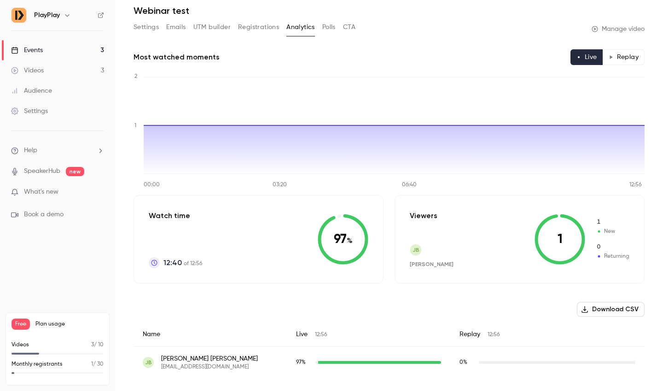
click at [326, 25] on button "Polls" at bounding box center [328, 27] width 13 height 15
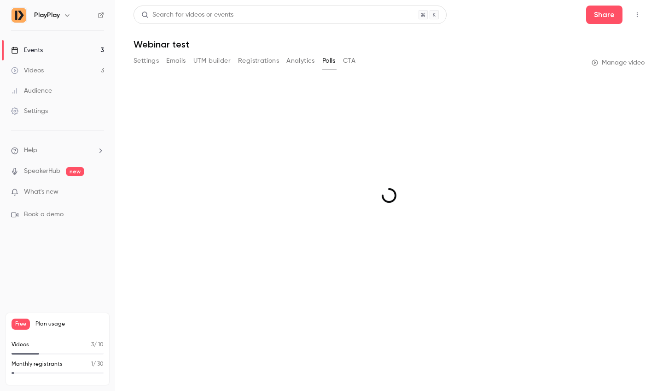
click at [351, 63] on button "CTA" at bounding box center [349, 60] width 12 height 15
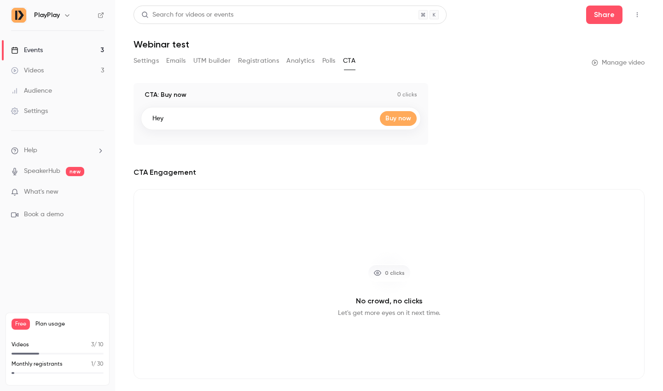
click at [287, 60] on button "Analytics" at bounding box center [300, 60] width 29 height 15
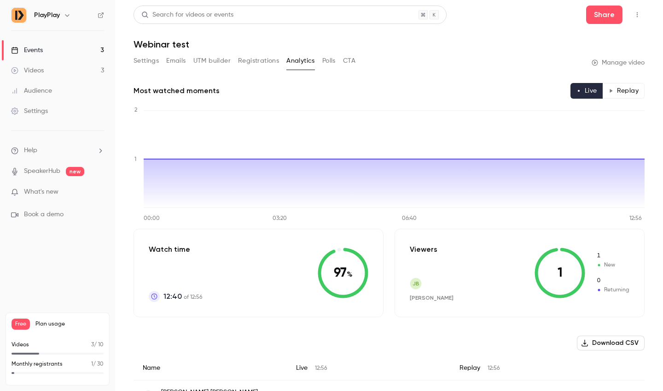
scroll to position [34, 0]
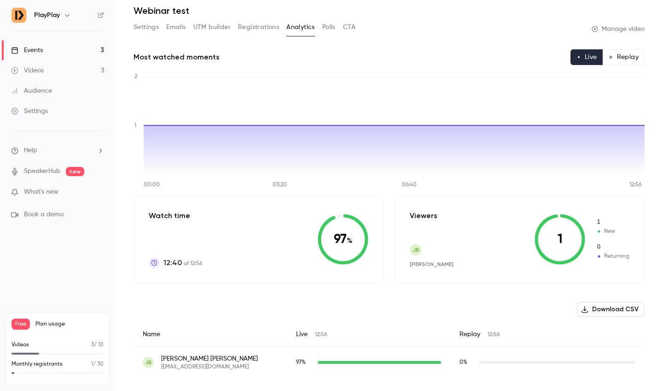
click at [61, 17] on div "PlayPlay" at bounding box center [62, 15] width 56 height 11
click at [64, 14] on icon "button" at bounding box center [67, 15] width 7 height 7
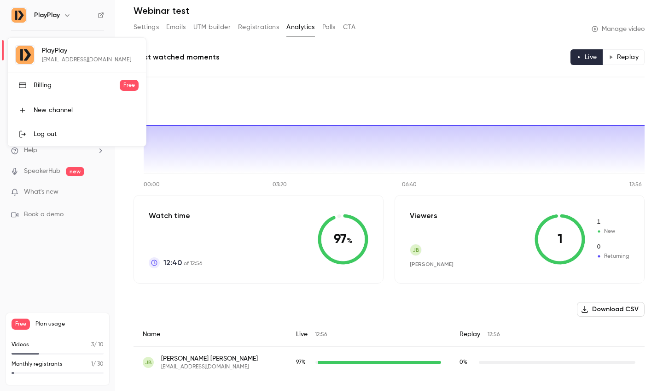
click at [88, 196] on div at bounding box center [331, 195] width 663 height 391
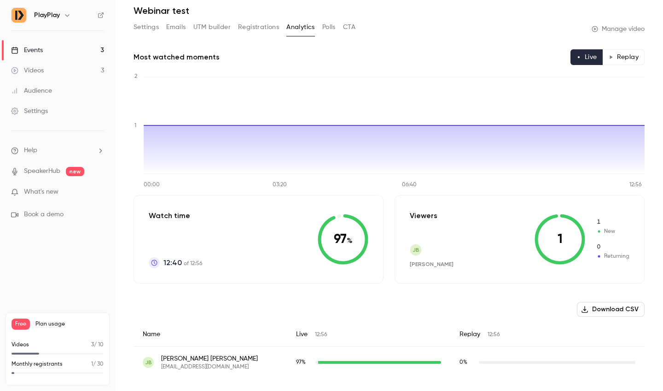
click at [92, 183] on ul "Help SpeakerHub new What's new Book a demo" at bounding box center [57, 182] width 115 height 103
click at [88, 189] on p "What's new" at bounding box center [50, 192] width 78 height 10
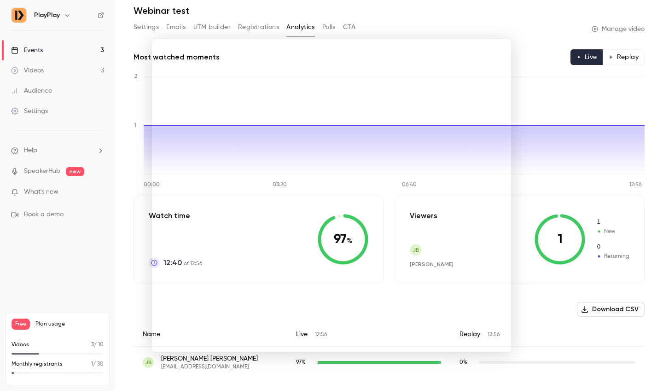
click at [597, 14] on div at bounding box center [331, 195] width 663 height 391
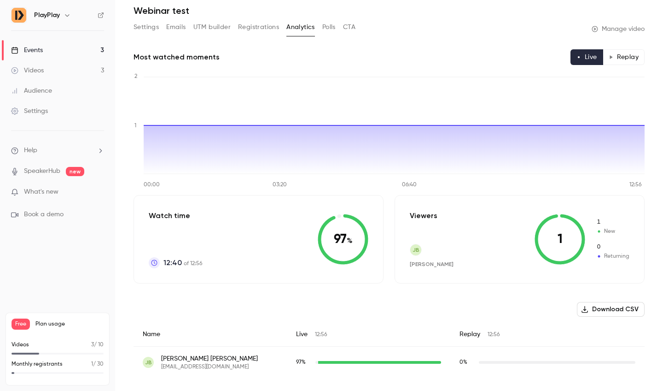
click at [614, 61] on button "Replay" at bounding box center [624, 57] width 42 height 16
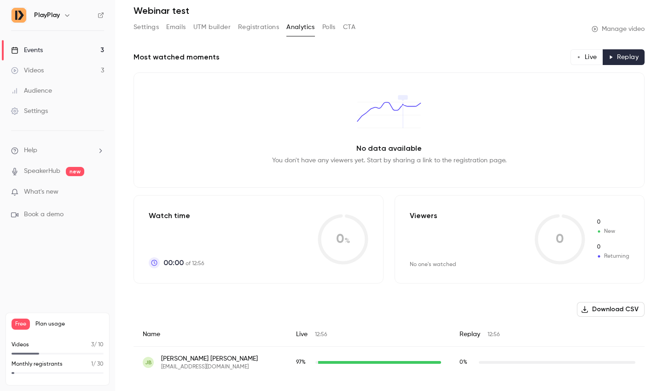
click at [67, 43] on link "Events 3" at bounding box center [57, 50] width 115 height 20
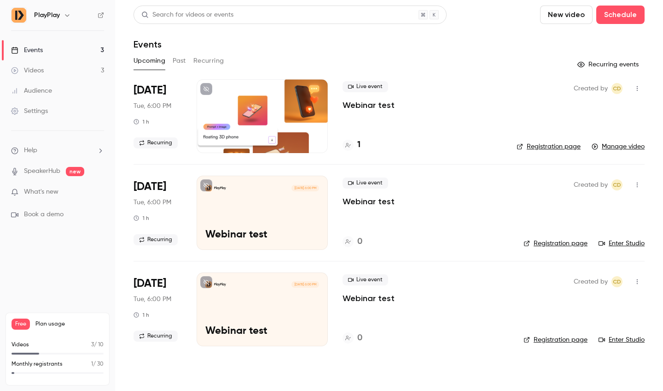
click at [375, 86] on span "Live event" at bounding box center [366, 86] width 46 height 11
click at [359, 110] on p "Webinar test" at bounding box center [369, 104] width 52 height 11
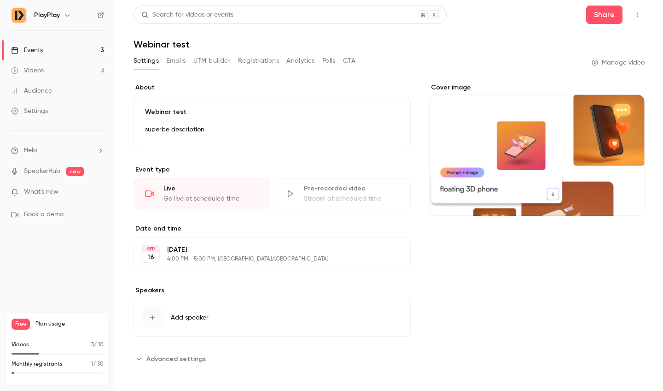
scroll to position [3, 0]
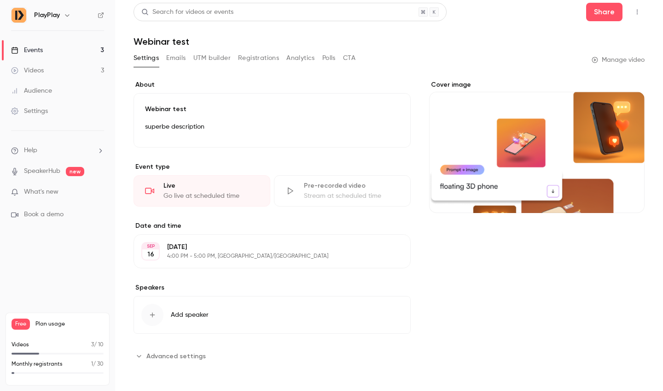
click at [599, 60] on link "Manage video" at bounding box center [618, 59] width 53 height 9
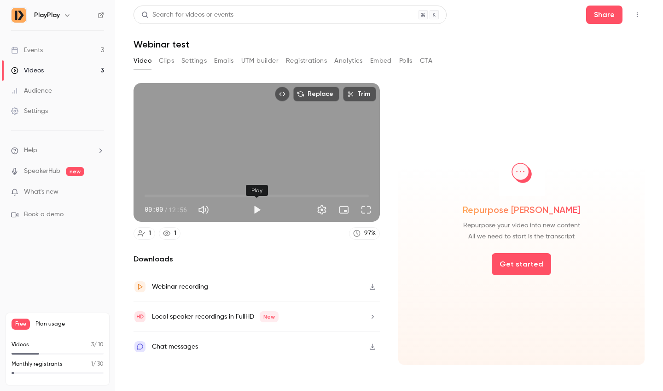
click at [260, 210] on button "Play" at bounding box center [257, 209] width 18 height 18
click at [281, 165] on div "Replace Trim 00:00 00:00 / 12:56 HD" at bounding box center [257, 152] width 246 height 139
click at [596, 20] on button "Share" at bounding box center [604, 15] width 36 height 18
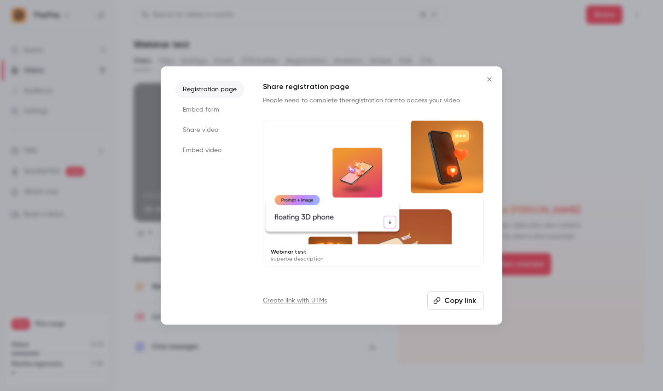
click at [596, 20] on div at bounding box center [331, 195] width 663 height 391
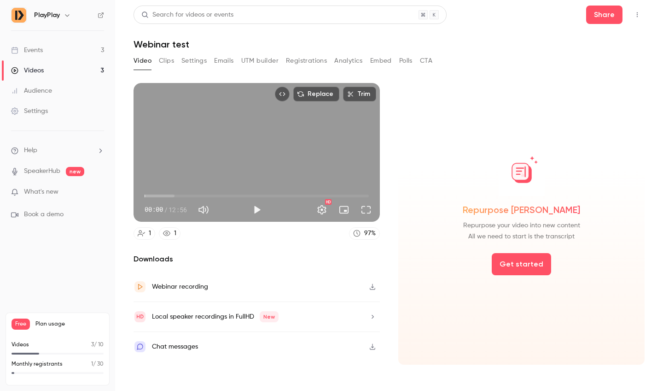
click at [598, 15] on button "Share" at bounding box center [604, 15] width 36 height 18
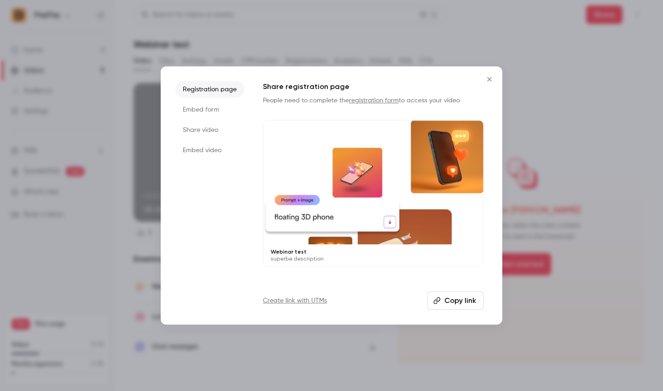
click at [492, 80] on icon "Close" at bounding box center [489, 79] width 11 height 7
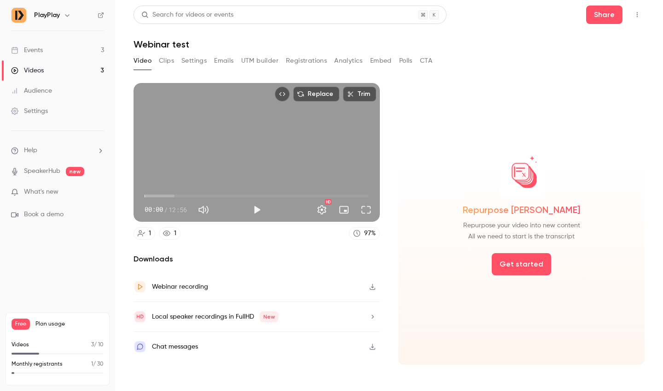
type input "***"
click at [159, 61] on button "Clips" at bounding box center [166, 60] width 15 height 15
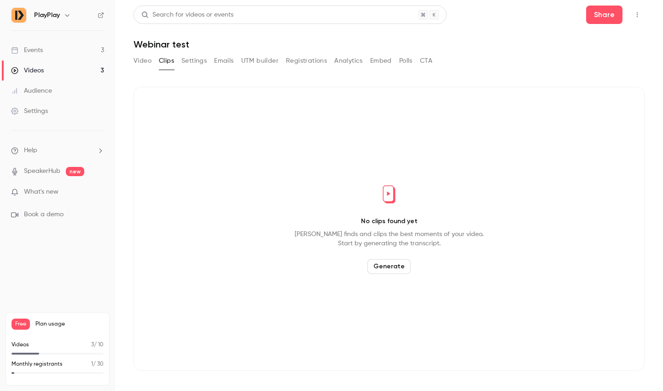
click at [194, 59] on button "Settings" at bounding box center [193, 60] width 25 height 15
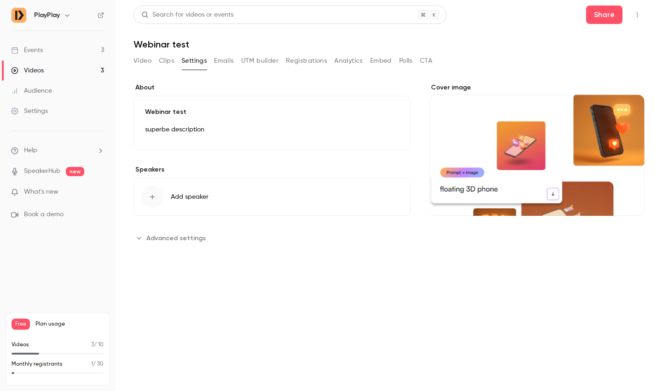
click at [136, 63] on button "Video" at bounding box center [143, 60] width 18 height 15
